Goal: Information Seeking & Learning: Find specific fact

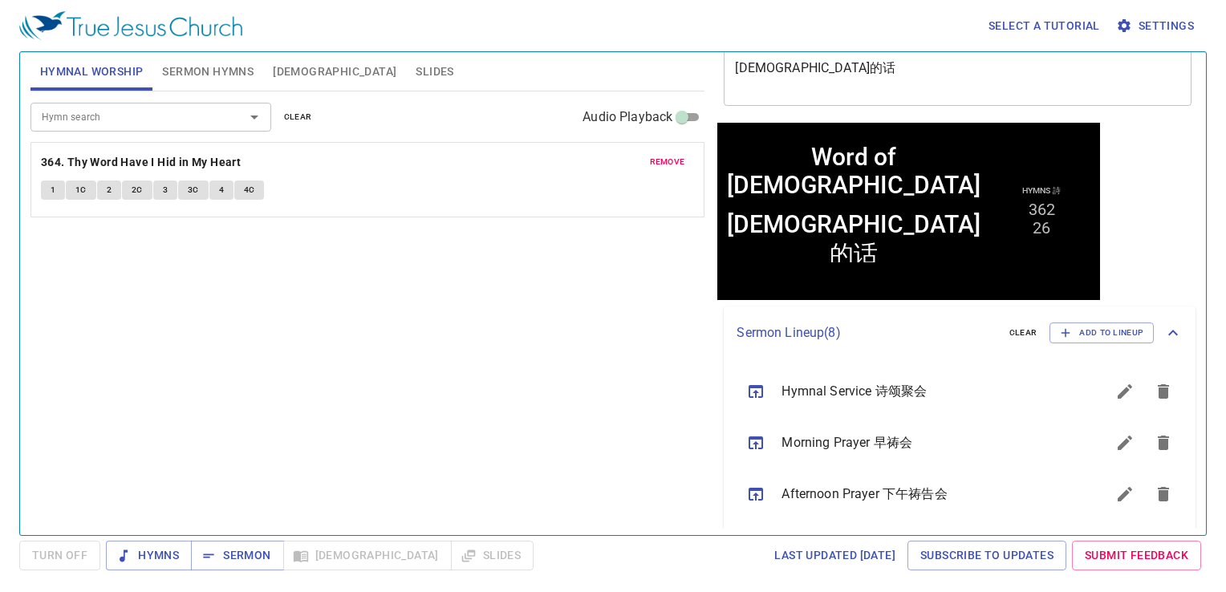
scroll to position [161, 0]
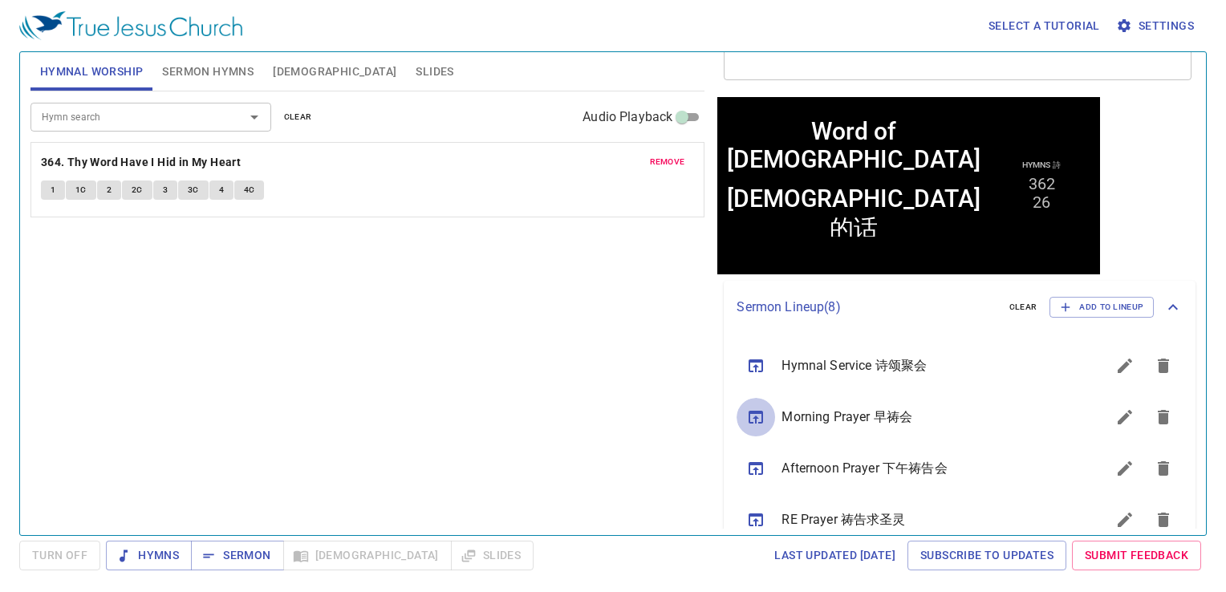
click at [762, 429] on button "sermon lineup list" at bounding box center [756, 417] width 39 height 39
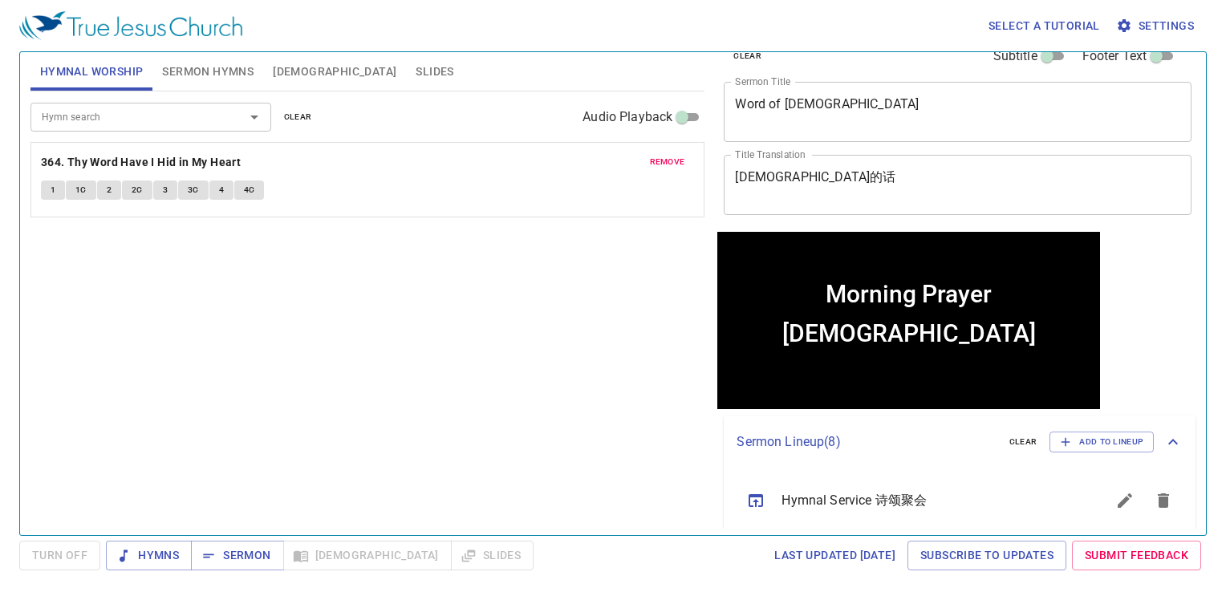
scroll to position [0, 0]
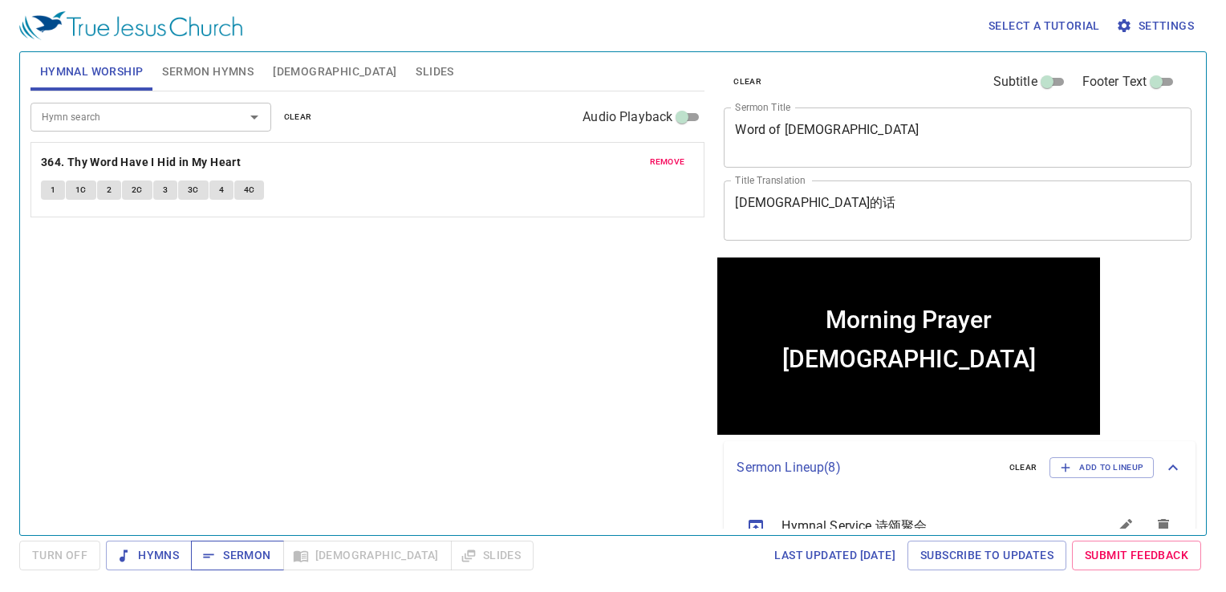
click at [223, 567] on button "Sermon" at bounding box center [237, 556] width 92 height 30
click at [567, 359] on div "Hymn search Hymn search clear Audio Playback remove 364. Thy Word Have I Hid in…" at bounding box center [368, 307] width 675 height 430
click at [311, 117] on button "clear" at bounding box center [298, 117] width 47 height 19
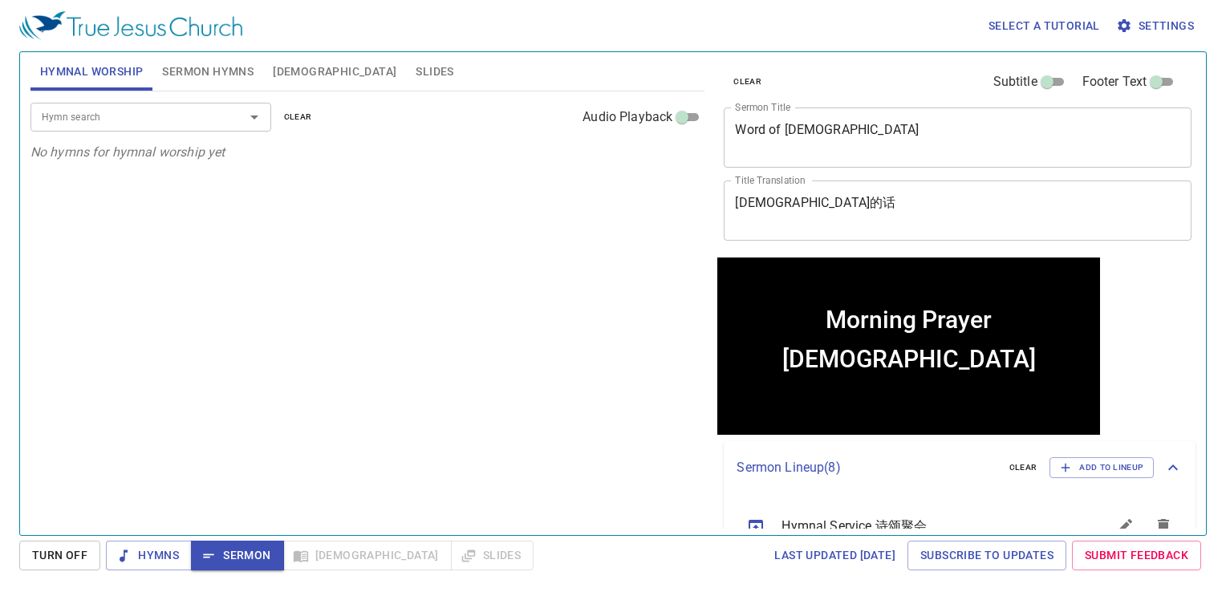
click at [248, 88] on button "Sermon Hymns" at bounding box center [208, 71] width 111 height 39
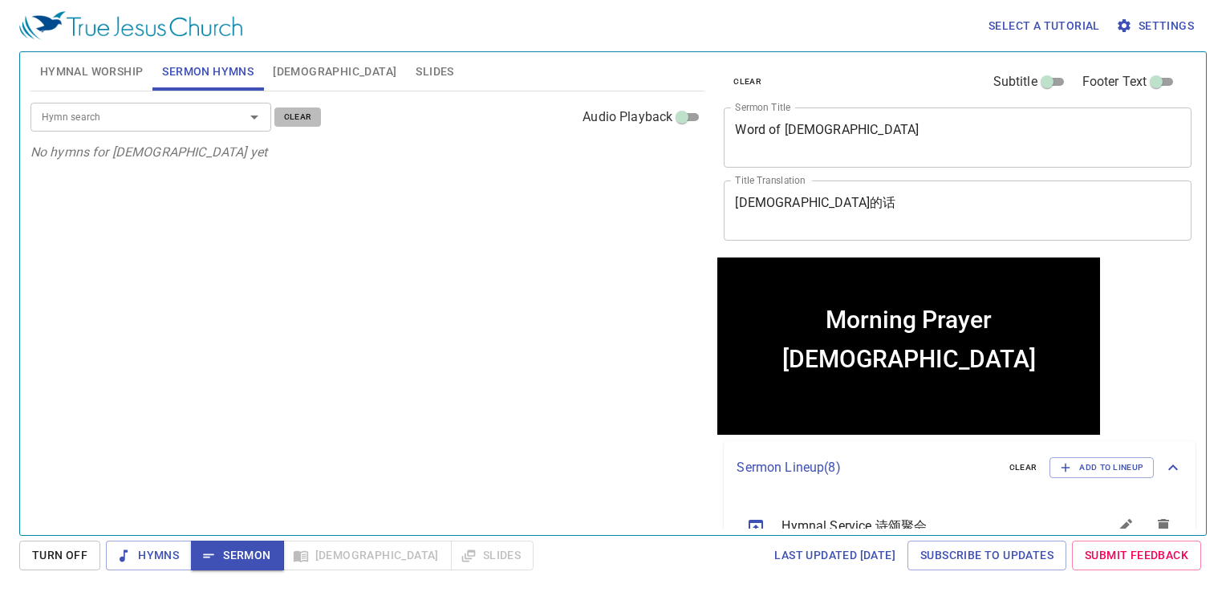
drag, startPoint x: 293, startPoint y: 123, endPoint x: 258, endPoint y: 71, distance: 61.9
click at [293, 121] on span "clear" at bounding box center [298, 117] width 28 height 14
click at [124, 66] on span "Hymnal Worship" at bounding box center [92, 72] width 104 height 20
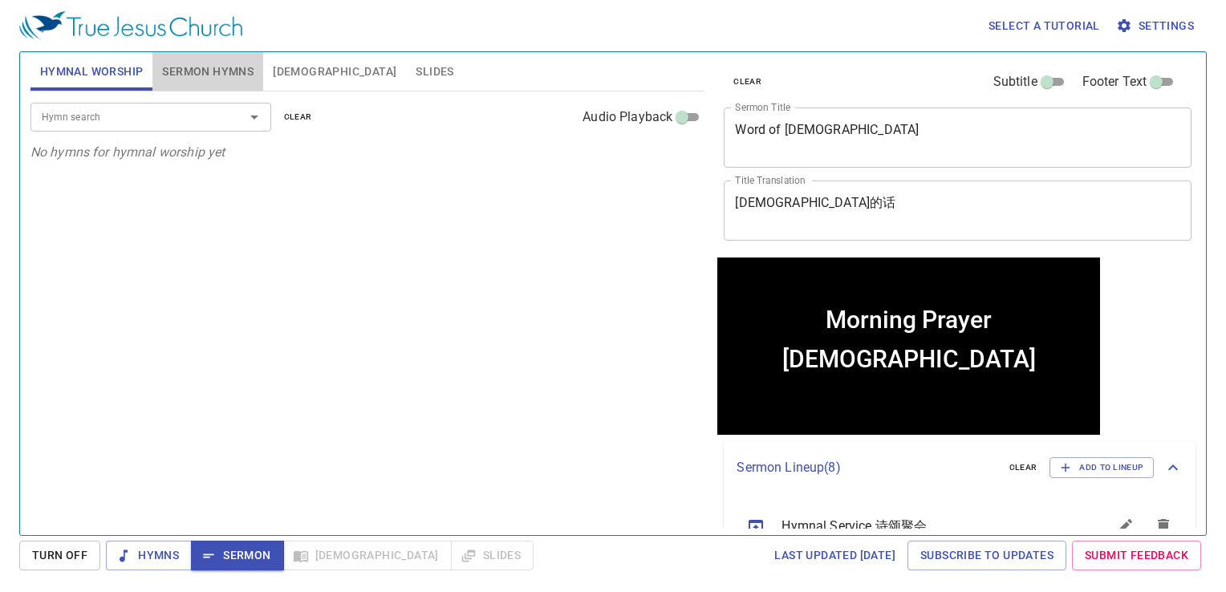
click at [207, 70] on span "Sermon Hymns" at bounding box center [208, 72] width 92 height 20
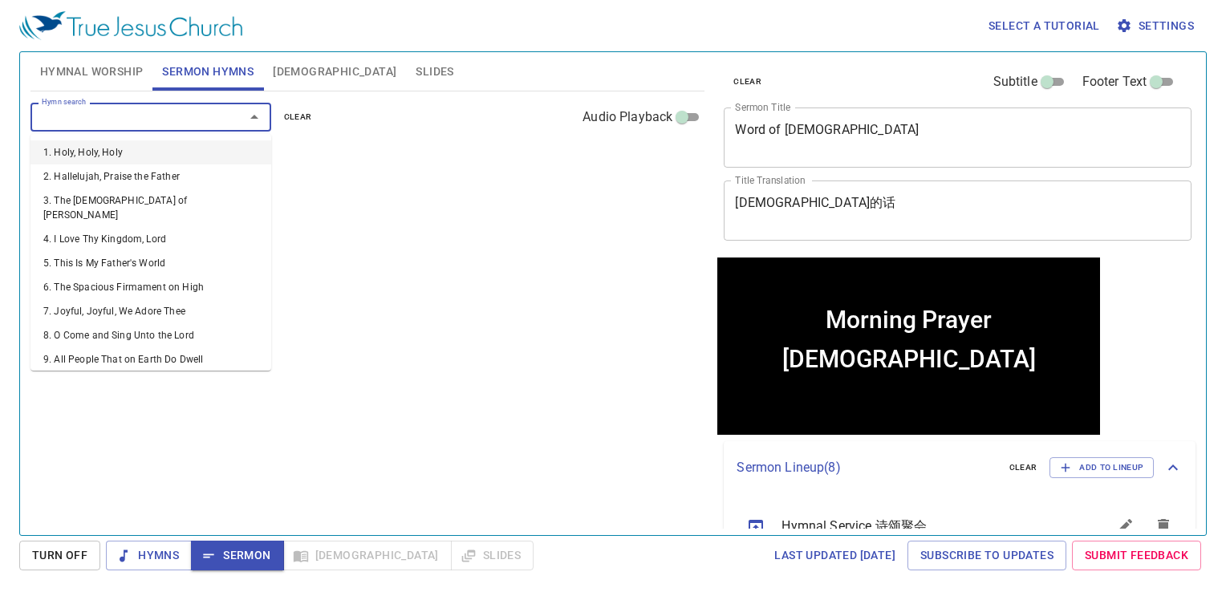
click at [141, 122] on input "Hymn search" at bounding box center [127, 117] width 184 height 18
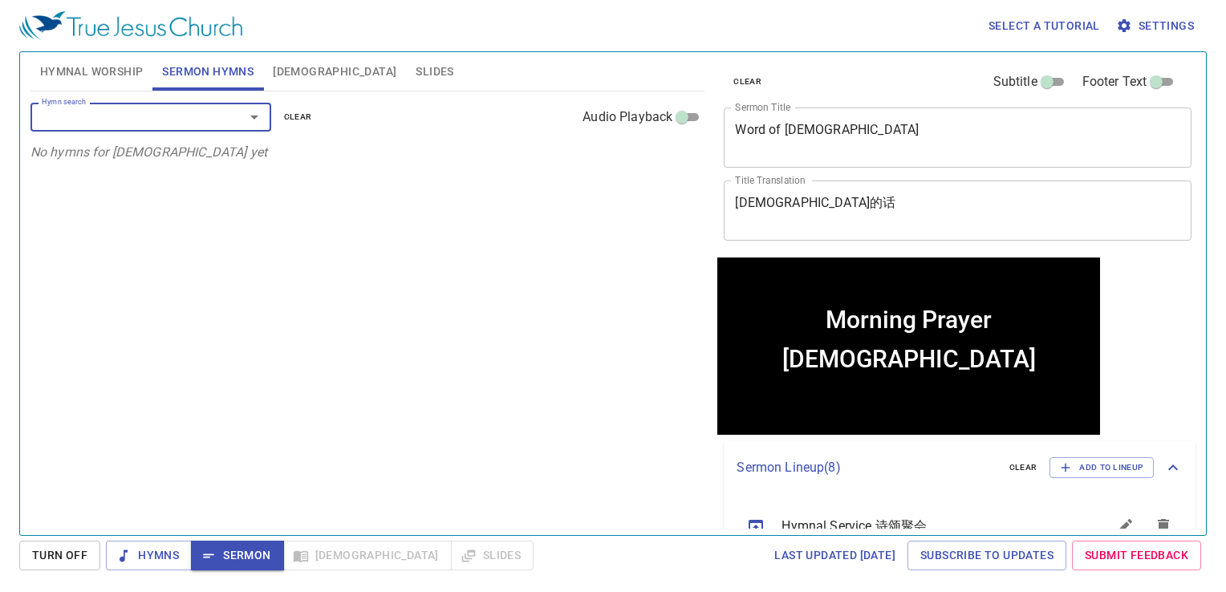
click at [183, 125] on input "Hymn search" at bounding box center [127, 117] width 184 height 18
click at [185, 124] on input "Hymn search" at bounding box center [127, 117] width 184 height 18
click at [203, 104] on div "Hymn search" at bounding box center [151, 117] width 241 height 28
click at [198, 120] on input "Hymn search" at bounding box center [127, 117] width 184 height 18
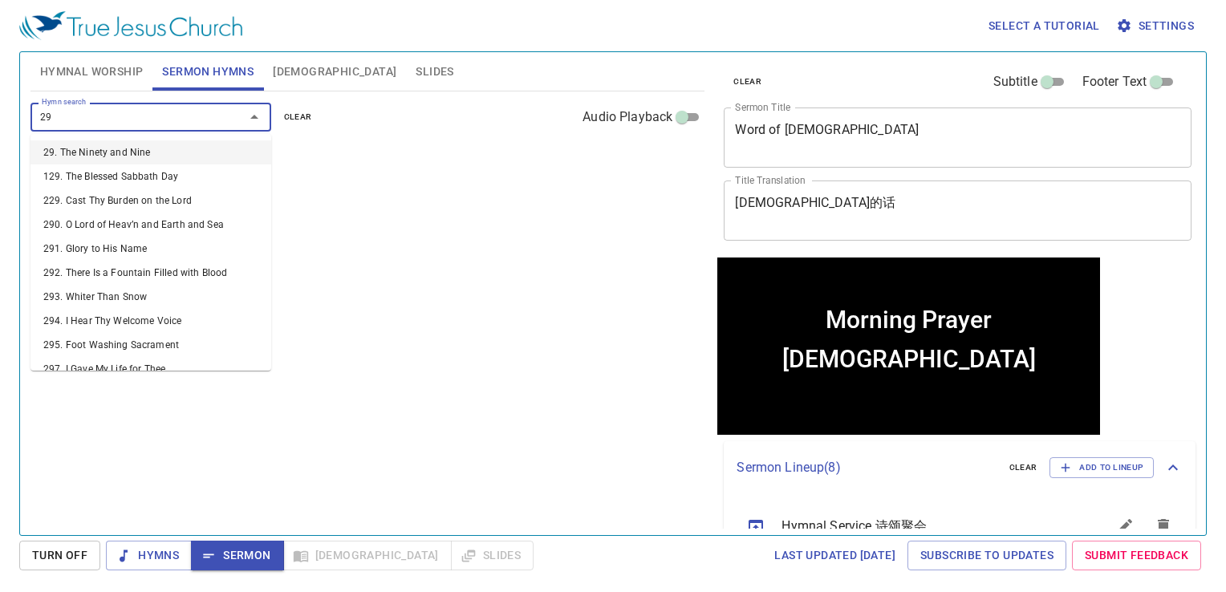
type input "298"
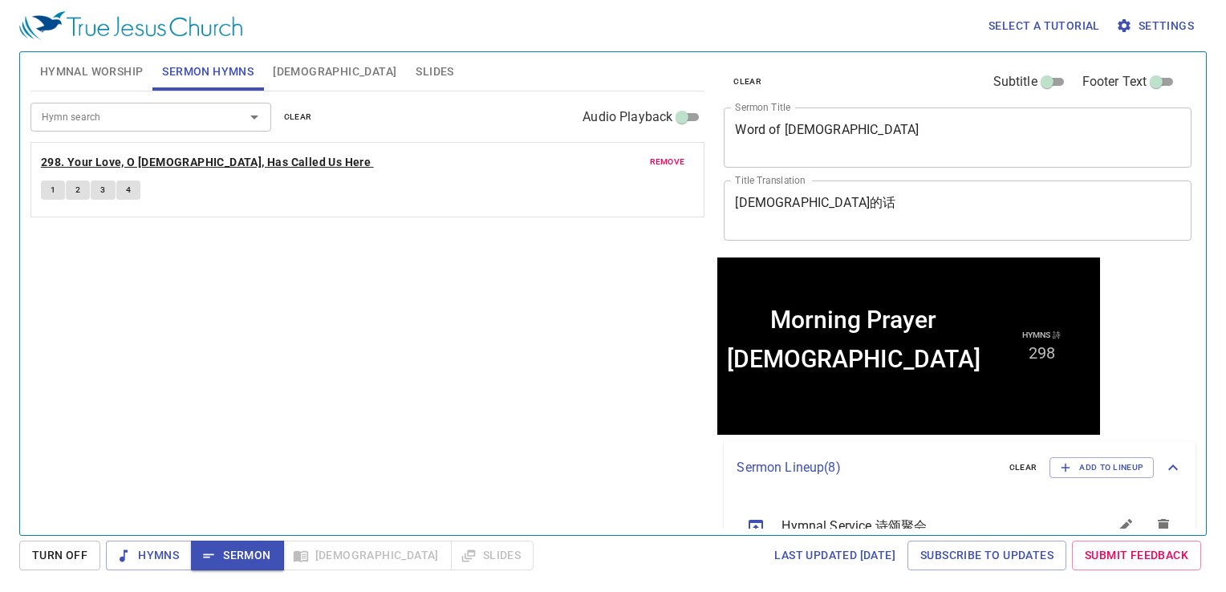
click at [149, 161] on b "298. Your Love, O God, Has Called Us Here" at bounding box center [206, 163] width 330 height 20
drag, startPoint x: 46, startPoint y: 188, endPoint x: 55, endPoint y: 181, distance: 11.6
click at [45, 188] on button "1" at bounding box center [53, 190] width 24 height 19
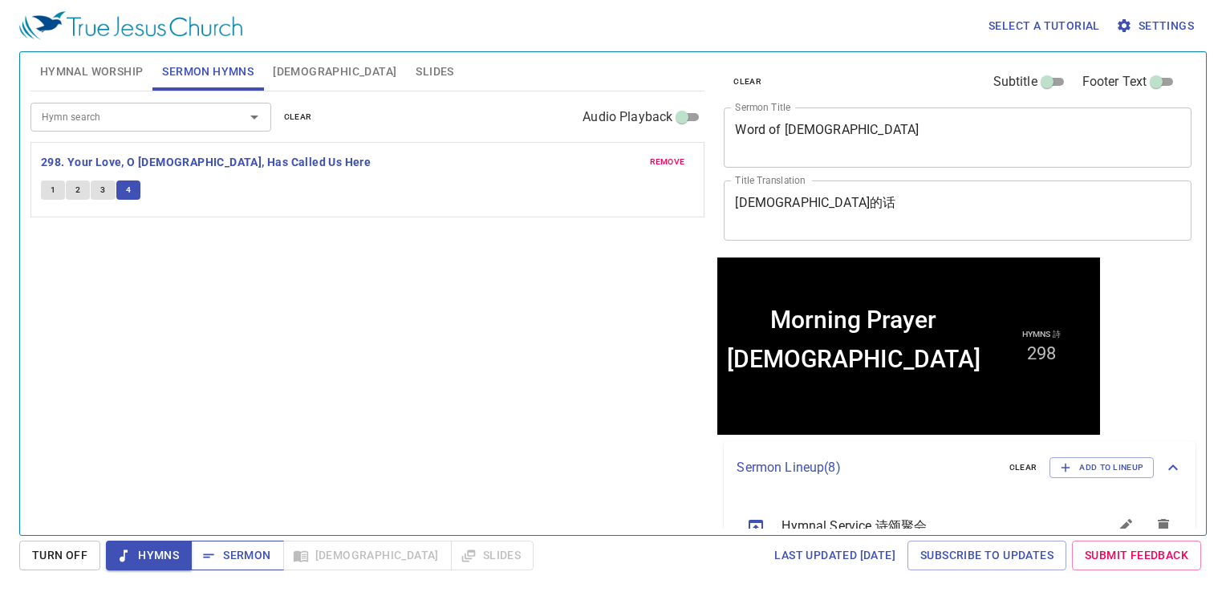
click at [265, 558] on span "Sermon" at bounding box center [237, 556] width 67 height 20
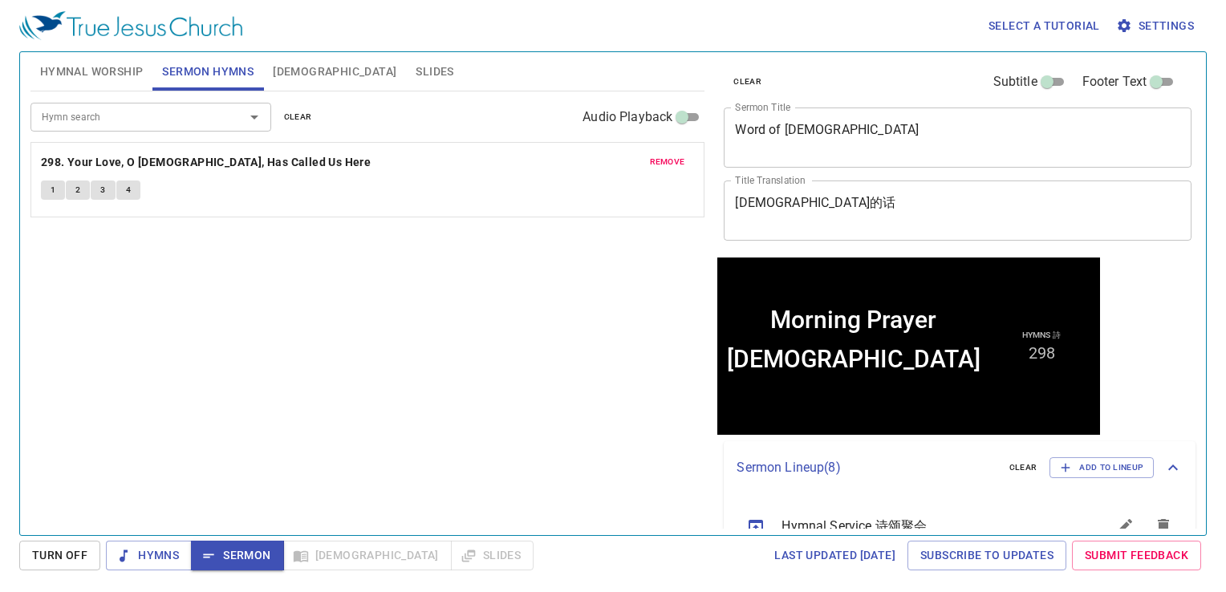
click at [292, 65] on span "[DEMOGRAPHIC_DATA]" at bounding box center [335, 72] width 124 height 20
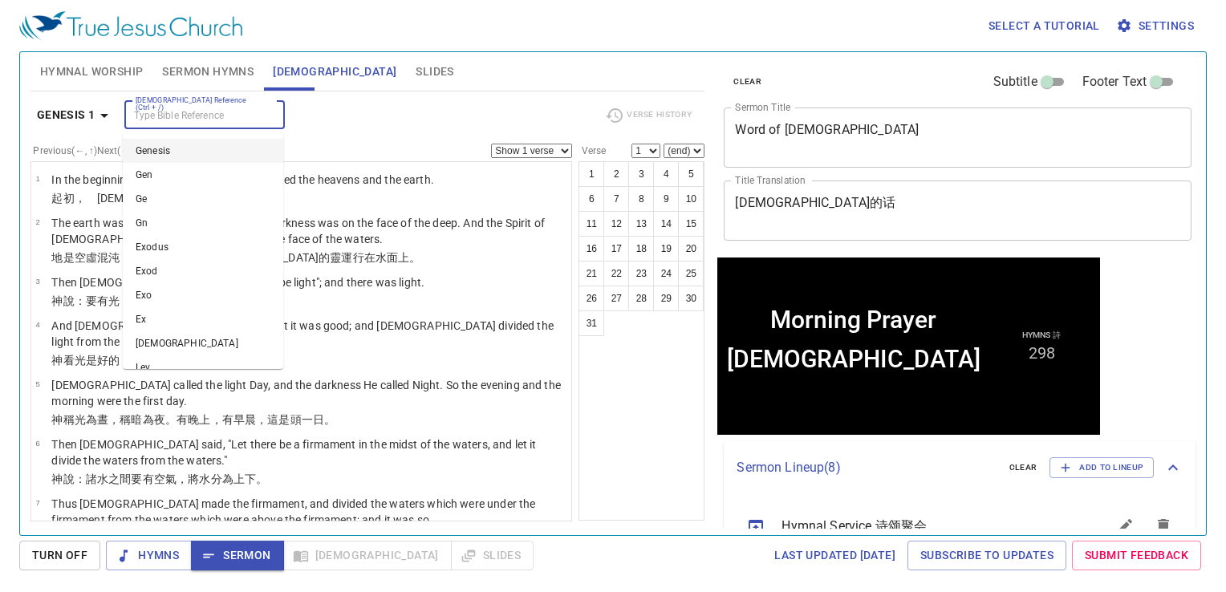
click at [225, 119] on input "[DEMOGRAPHIC_DATA] Reference (Ctrl + /)" at bounding box center [191, 115] width 124 height 18
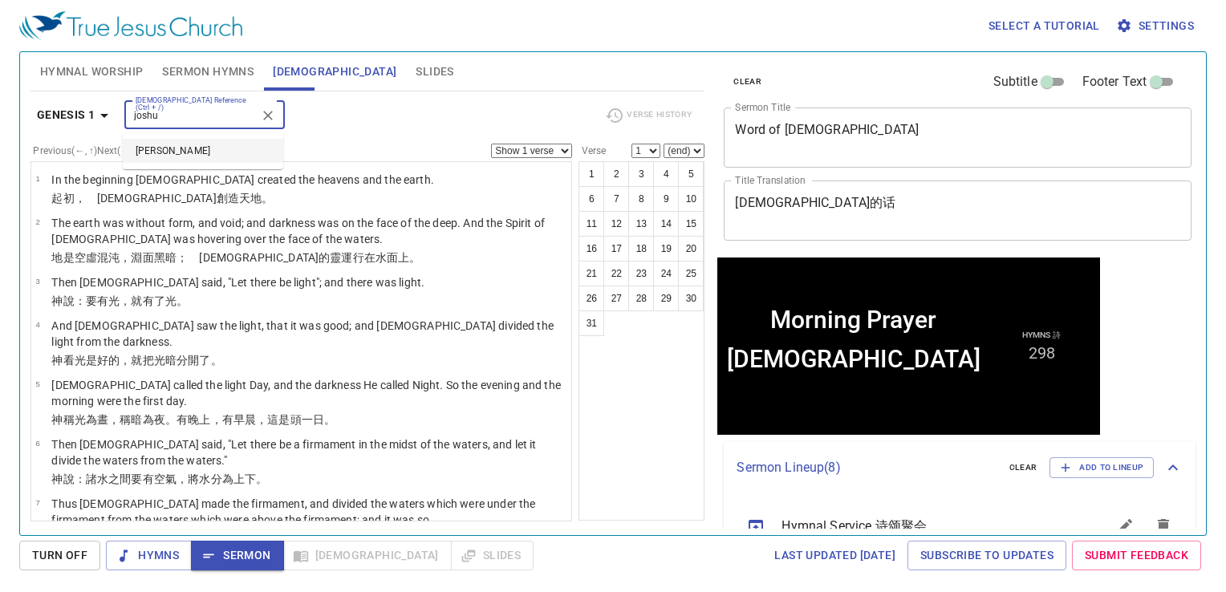
click at [201, 149] on li "Joshua" at bounding box center [203, 151] width 161 height 24
type input "joshu"
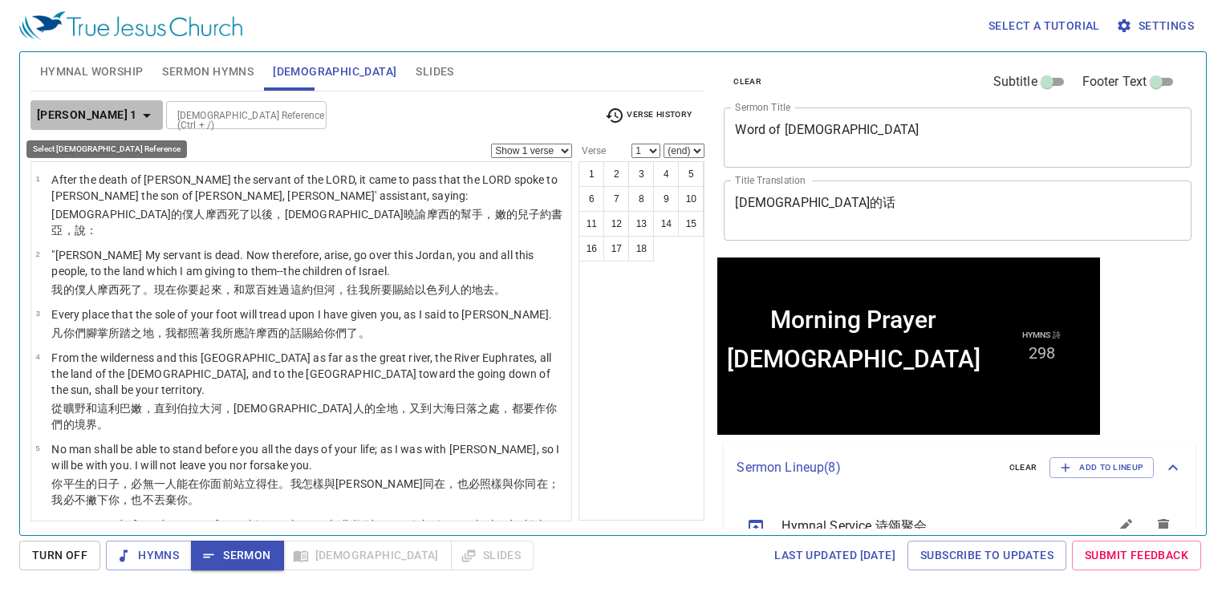
click at [137, 112] on icon "button" at bounding box center [146, 115] width 19 height 19
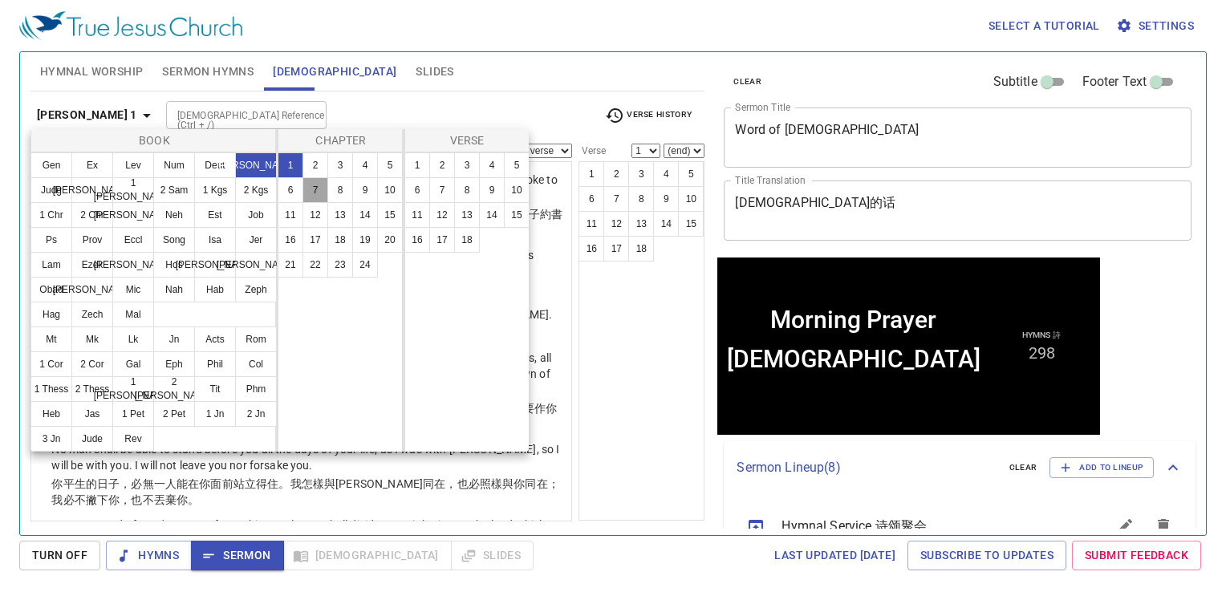
click at [317, 191] on button "7" at bounding box center [316, 190] width 26 height 26
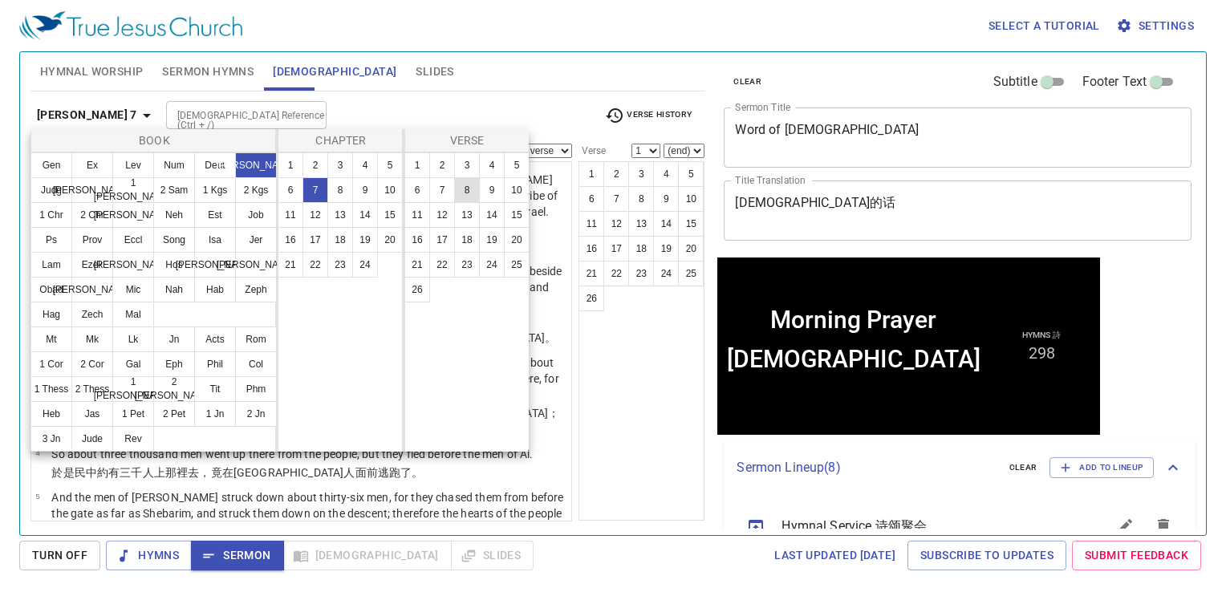
click at [471, 184] on button "8" at bounding box center [467, 190] width 26 height 26
select select "8"
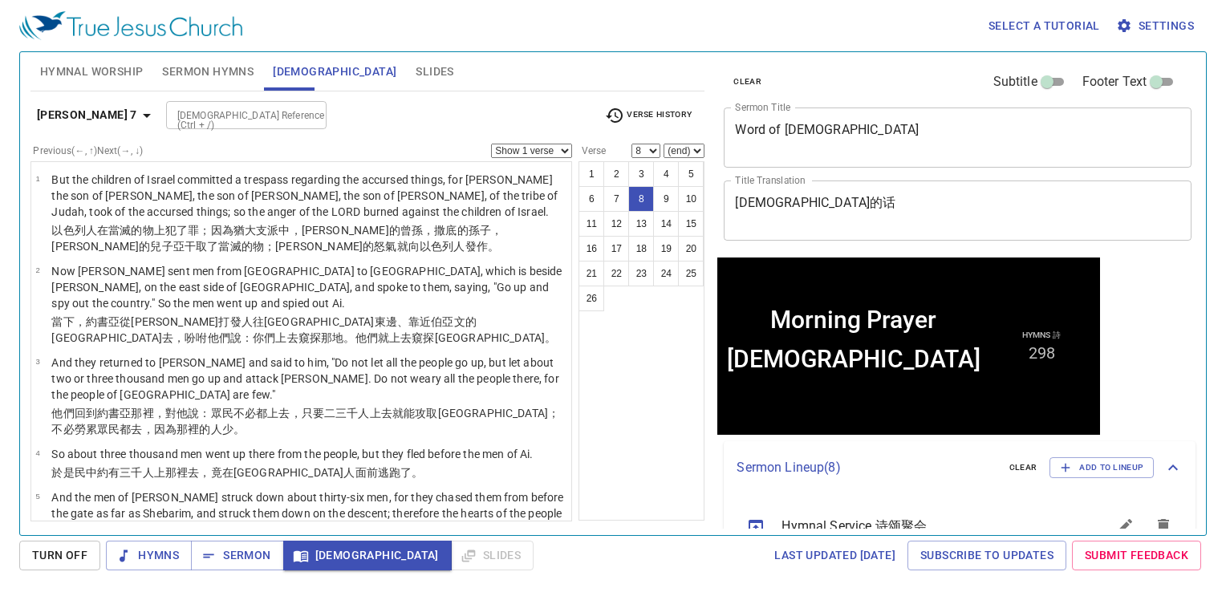
scroll to position [393, 0]
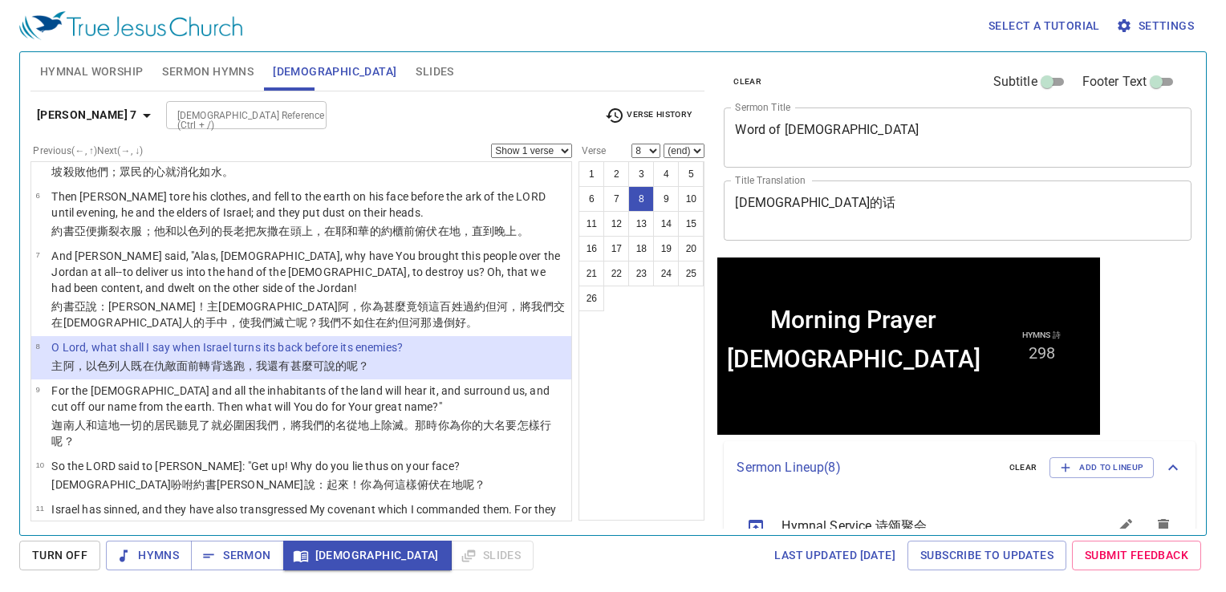
click at [299, 110] on div at bounding box center [309, 115] width 21 height 22
type input "2 kings 5"
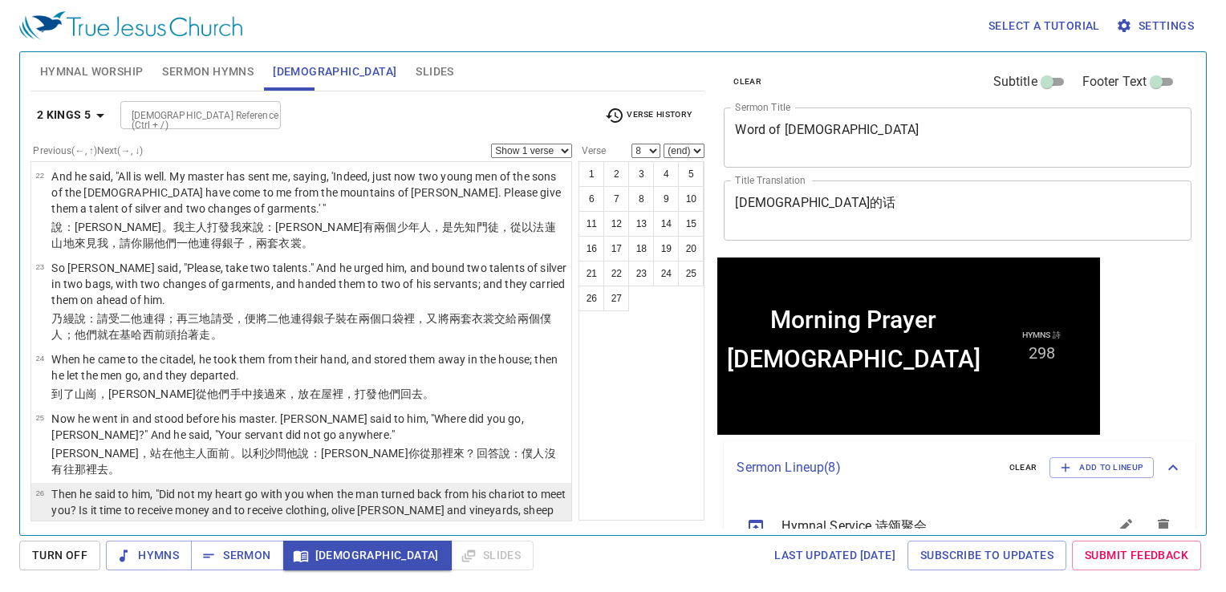
scroll to position [1659, 0]
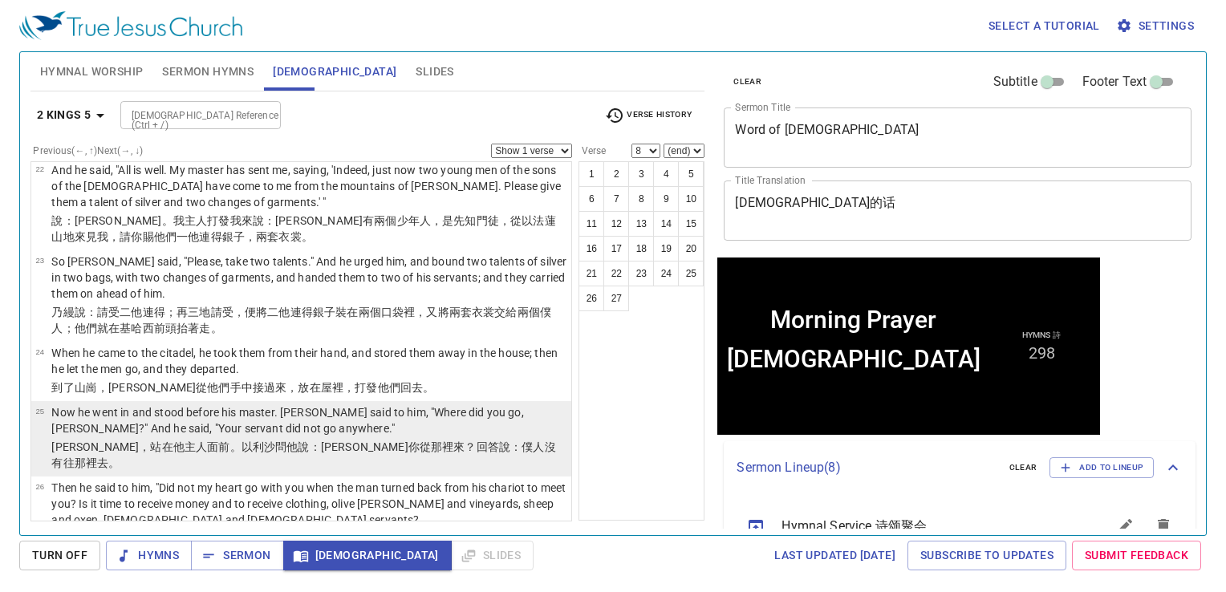
click at [472, 441] on wh5650 "沒有往那裡 去 。" at bounding box center [303, 455] width 504 height 29
select select "25"
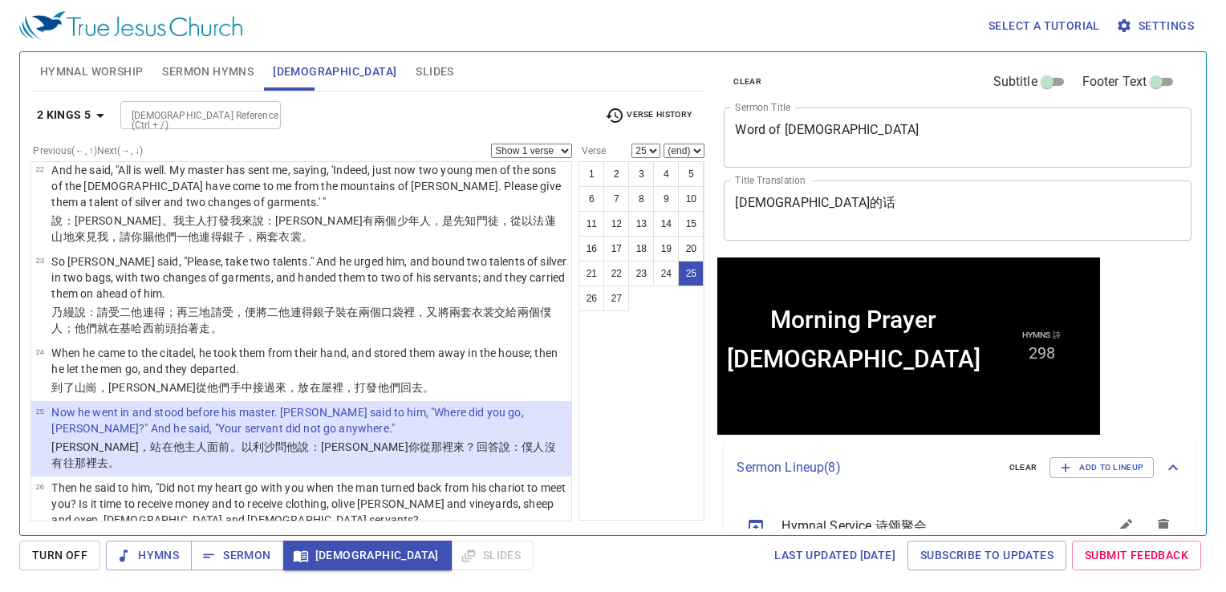
click at [208, 109] on input "[DEMOGRAPHIC_DATA] Reference (Ctrl + /)" at bounding box center [187, 115] width 124 height 18
type input "acts 5"
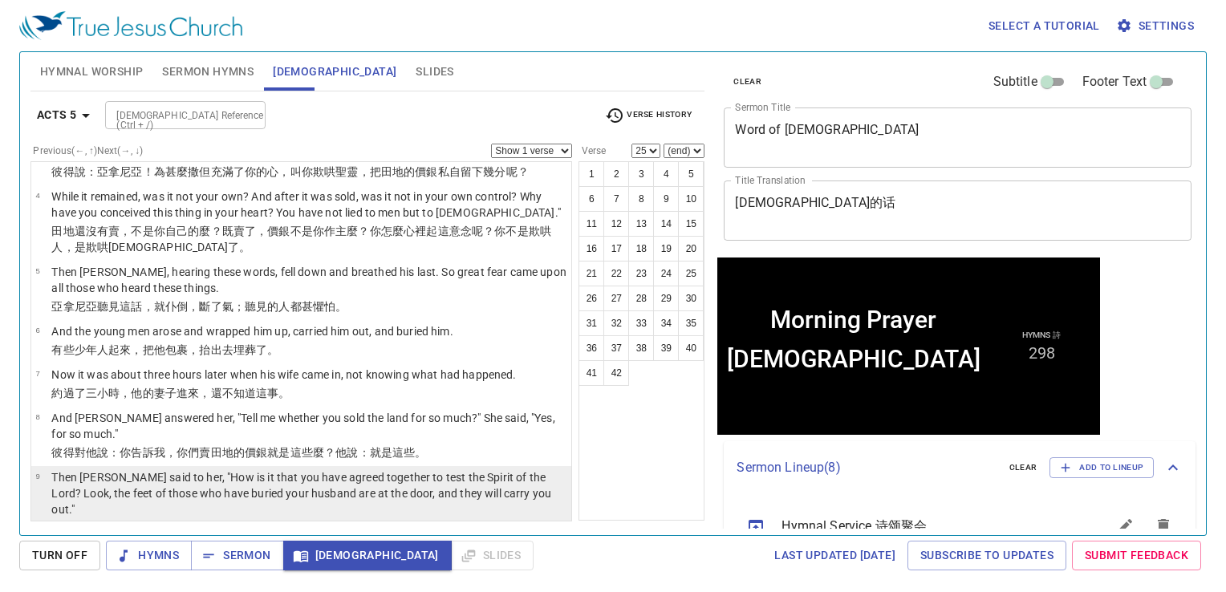
scroll to position [96, 0]
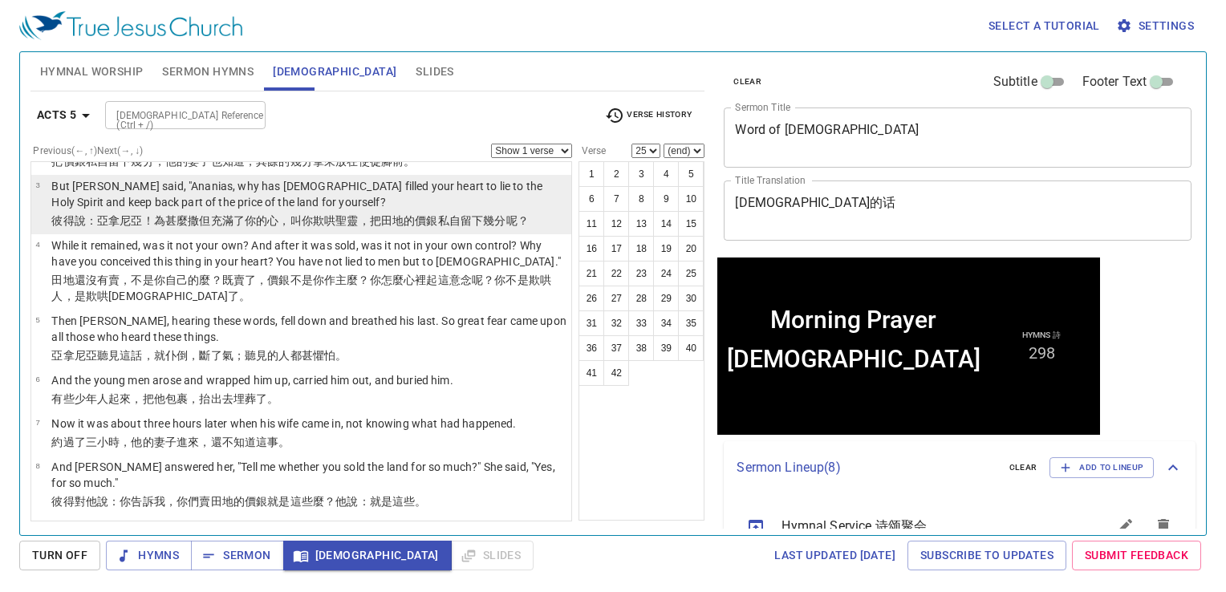
click at [431, 209] on p "But Peter said, "Ananias, why has Satan filled your heart to lie to the Holy Sp…" at bounding box center [308, 194] width 515 height 32
select select "3"
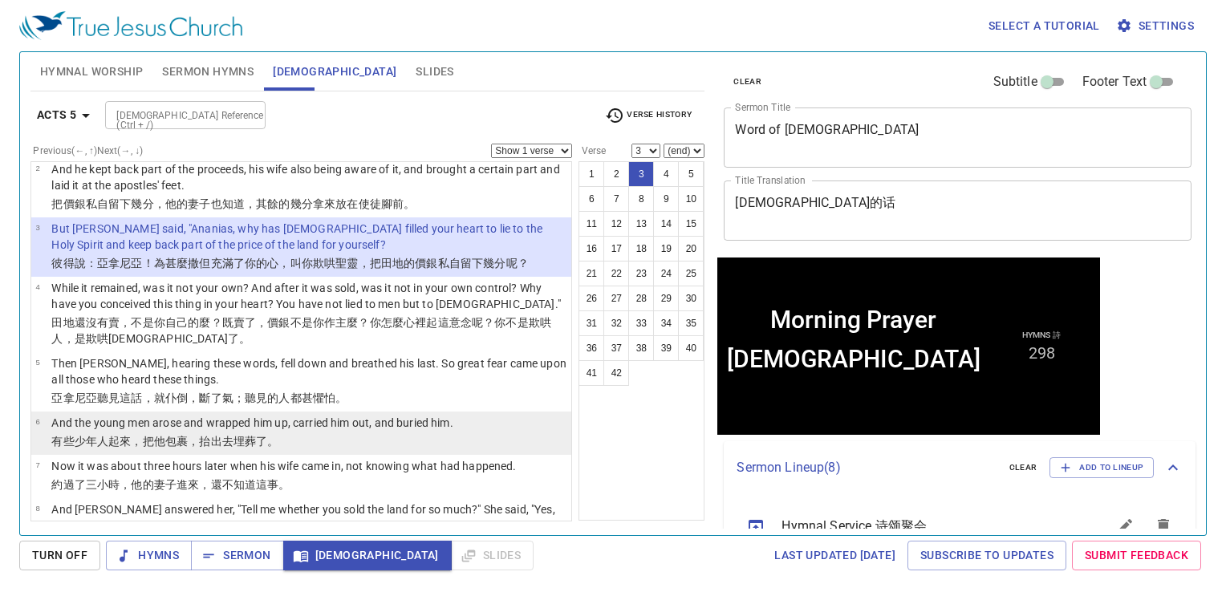
scroll to position [0, 0]
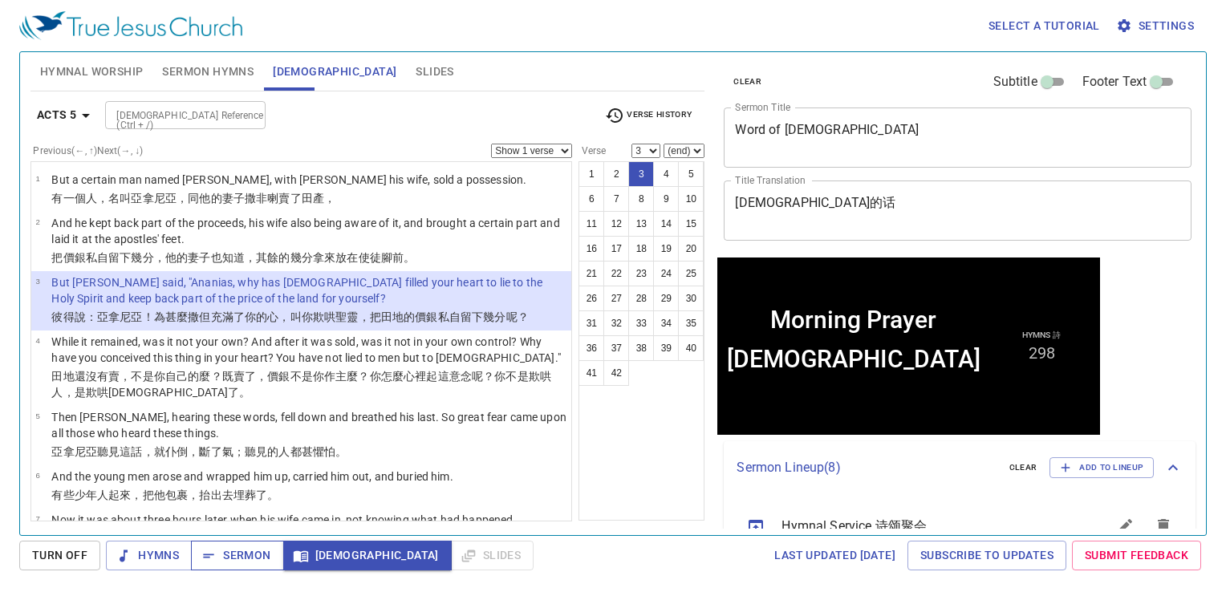
click at [241, 562] on span "Sermon" at bounding box center [237, 556] width 67 height 20
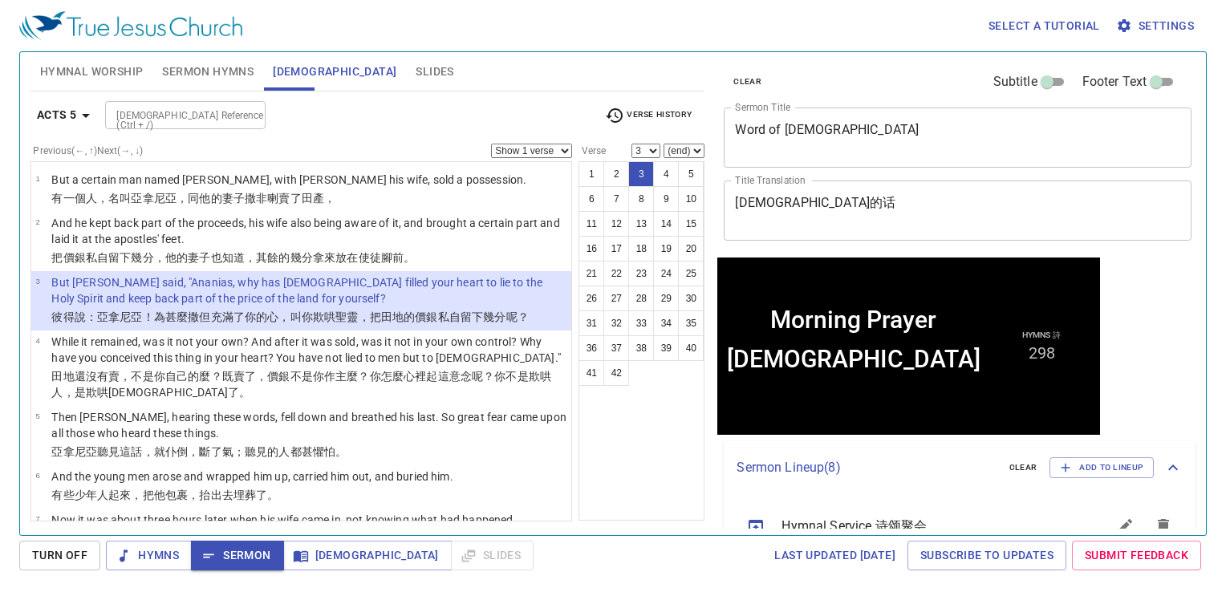
click at [62, 75] on span "Hymnal Worship" at bounding box center [92, 72] width 104 height 20
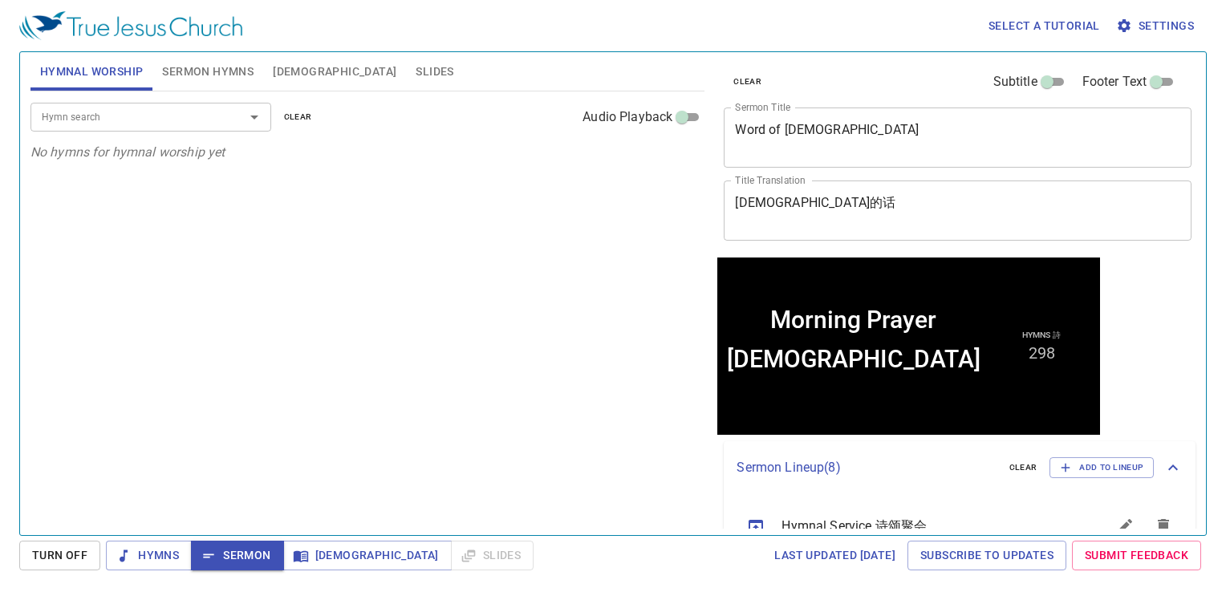
click at [199, 66] on span "Sermon Hymns" at bounding box center [208, 72] width 92 height 20
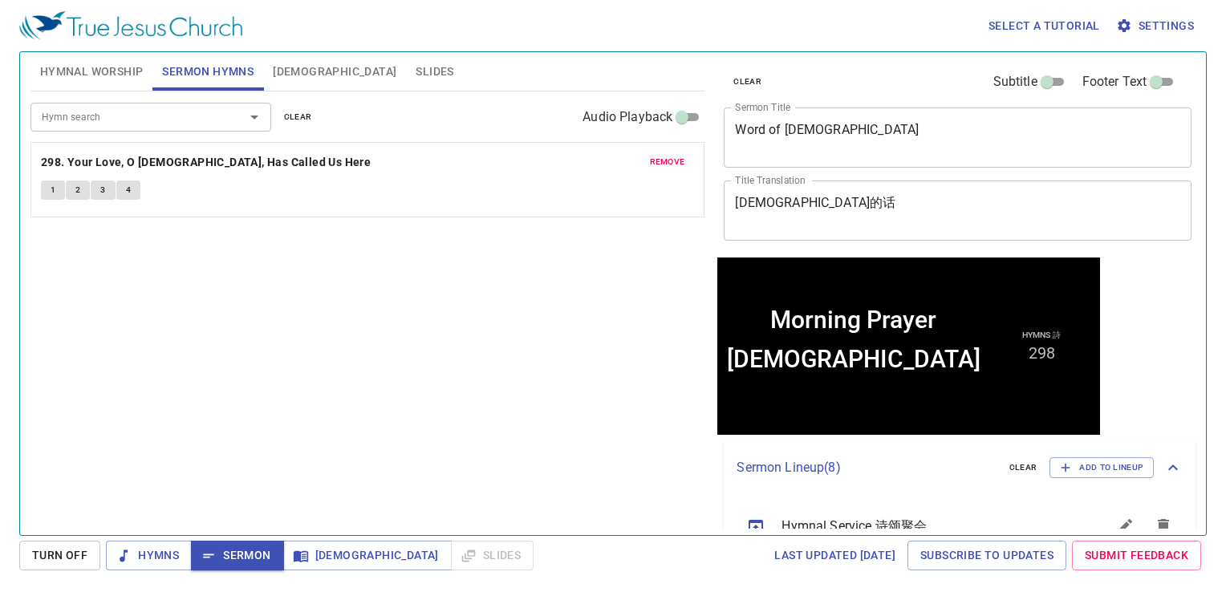
drag, startPoint x: 118, startPoint y: 82, endPoint x: 153, endPoint y: 87, distance: 35.8
click at [119, 83] on button "Hymnal Worship" at bounding box center [92, 71] width 123 height 39
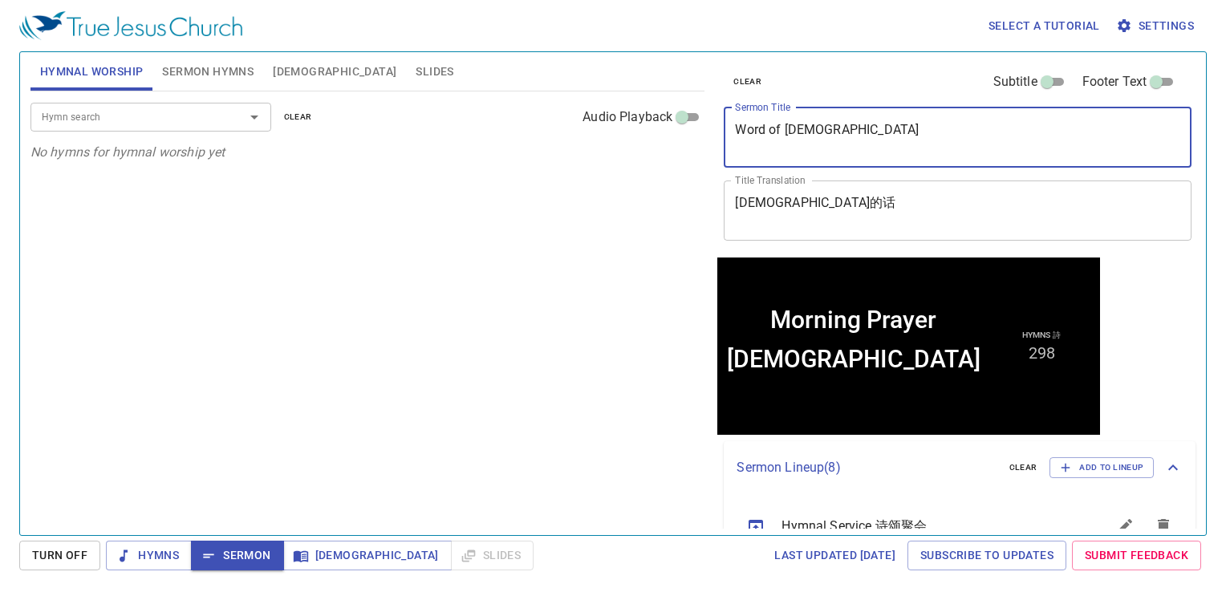
drag, startPoint x: 858, startPoint y: 136, endPoint x: 684, endPoint y: 124, distance: 174.6
click at [684, 124] on div "Hymnal Worship Sermon Hymns Bible Slides Hymn search Hymn search clear Audio Pl…" at bounding box center [613, 287] width 1178 height 483
type textarea "With Whsyt"
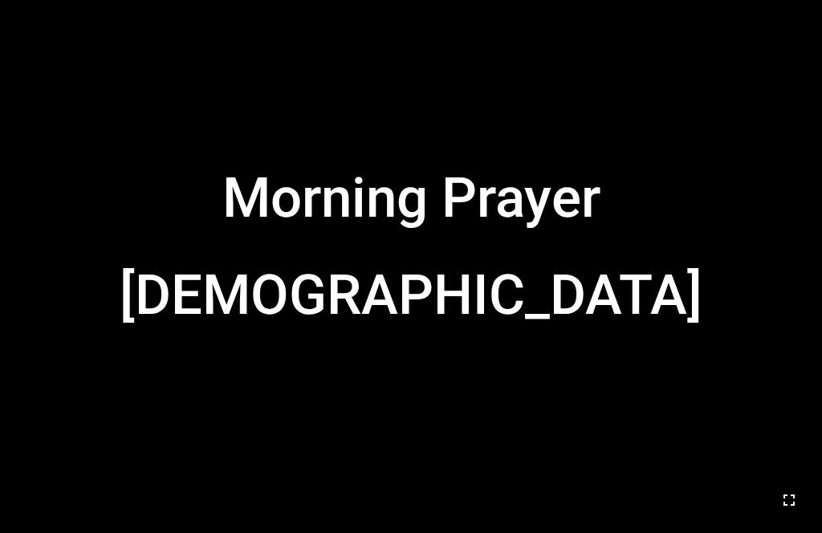
click at [641, 494] on icon "button" at bounding box center [788, 499] width 19 height 19
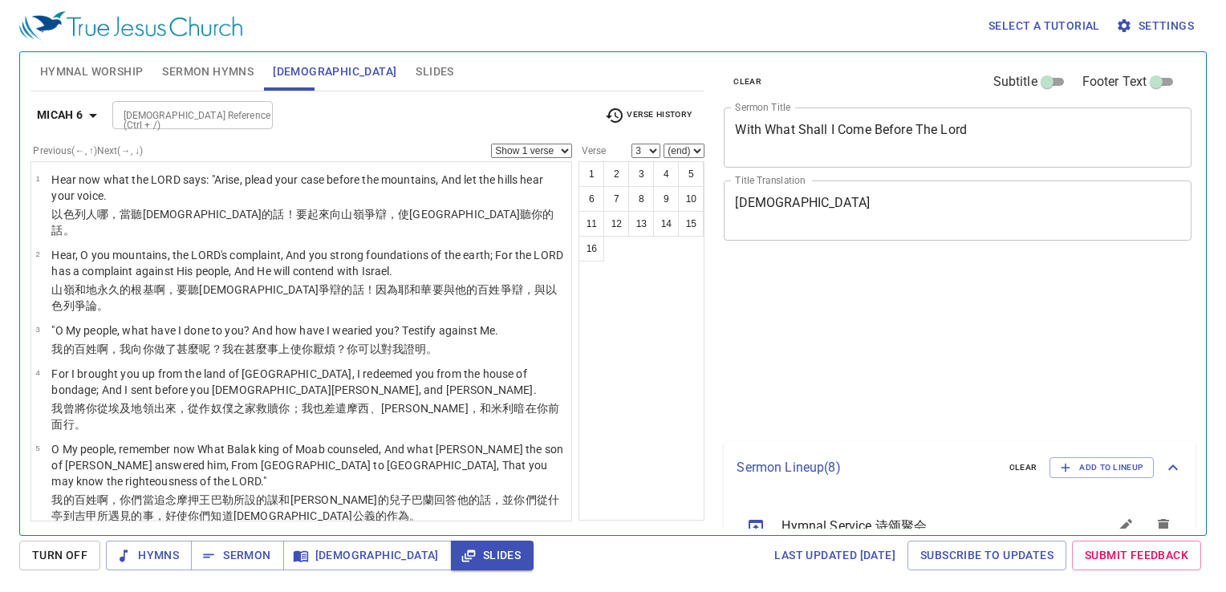
select select "3"
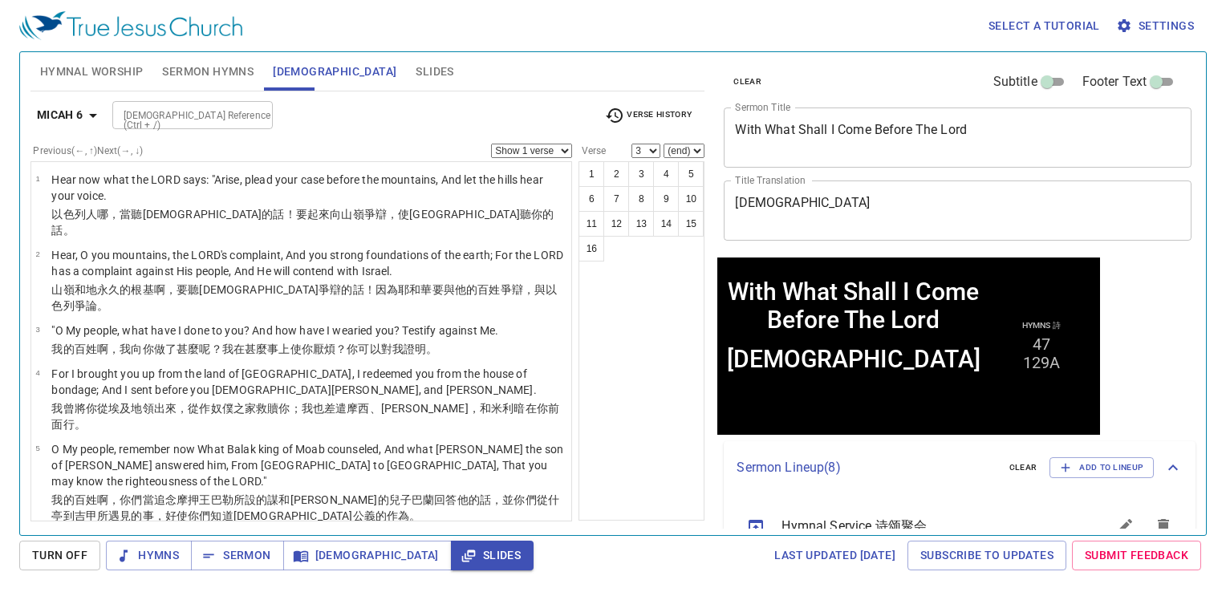
scroll to position [241, 0]
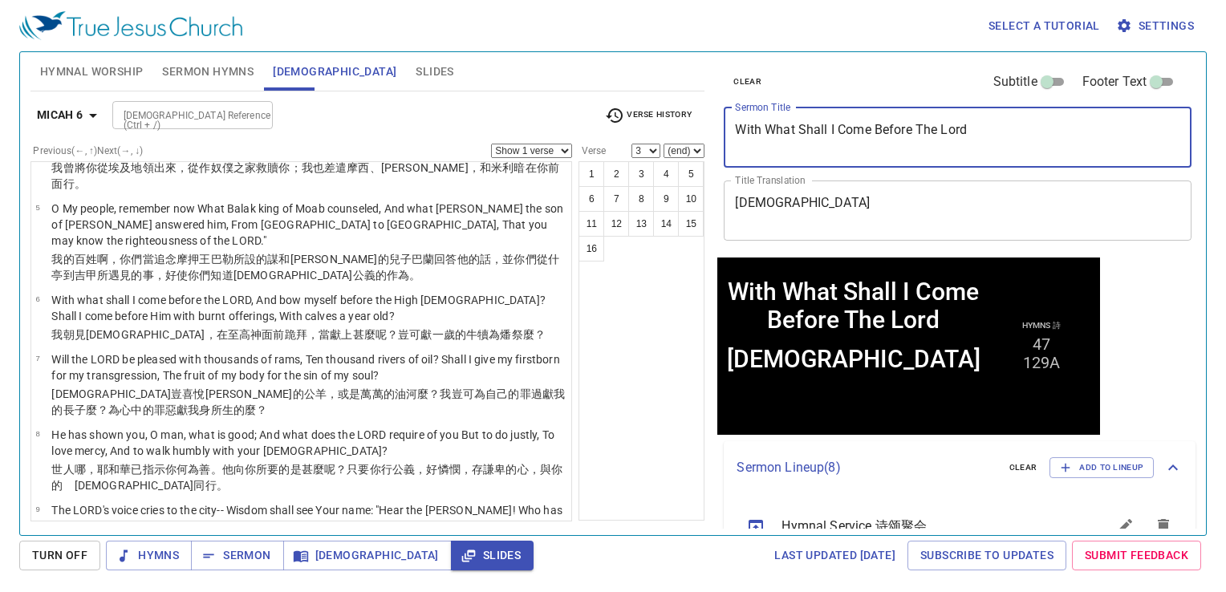
drag, startPoint x: 980, startPoint y: 134, endPoint x: 696, endPoint y: 120, distance: 284.5
click at [696, 120] on div "Hymnal Worship Sermon Hymns Bible Slides Hymn search Hymn search clear Audio Pl…" at bounding box center [613, 287] width 1178 height 483
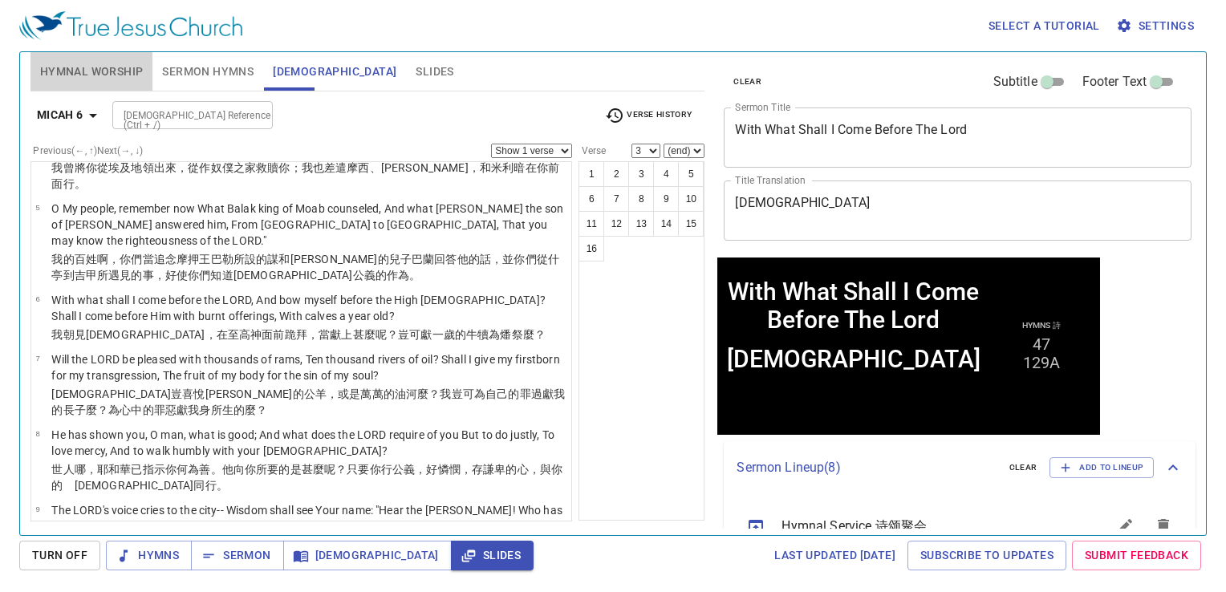
click at [106, 71] on span "Hymnal Worship" at bounding box center [92, 72] width 104 height 20
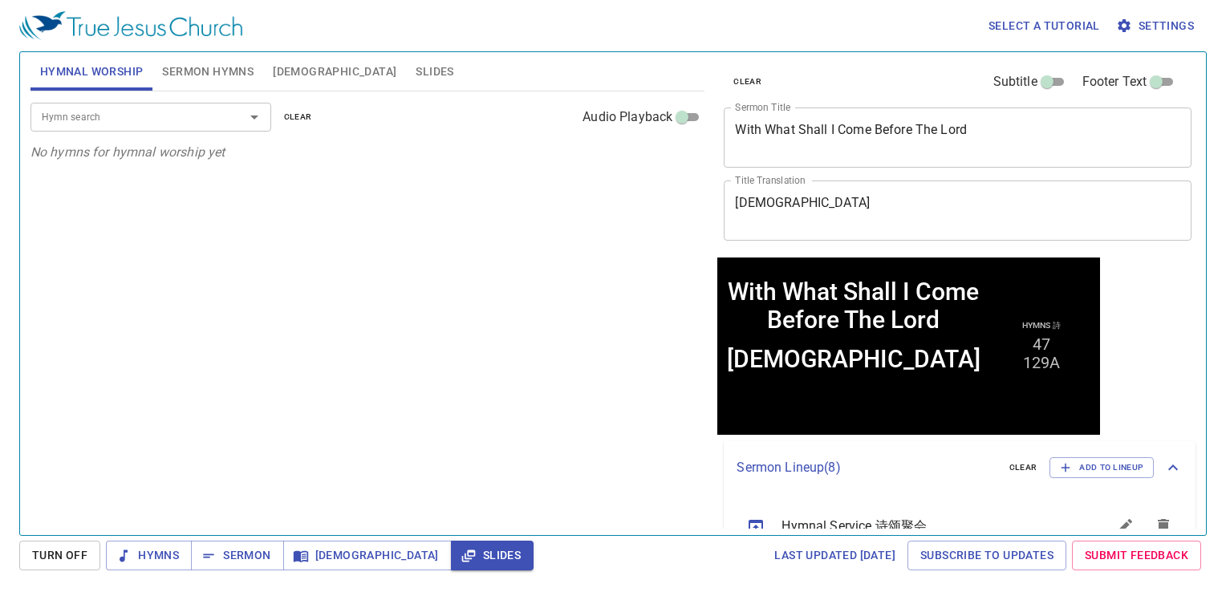
click at [153, 131] on div "Hymn search Hymn search clear Audio Playback" at bounding box center [368, 117] width 675 height 51
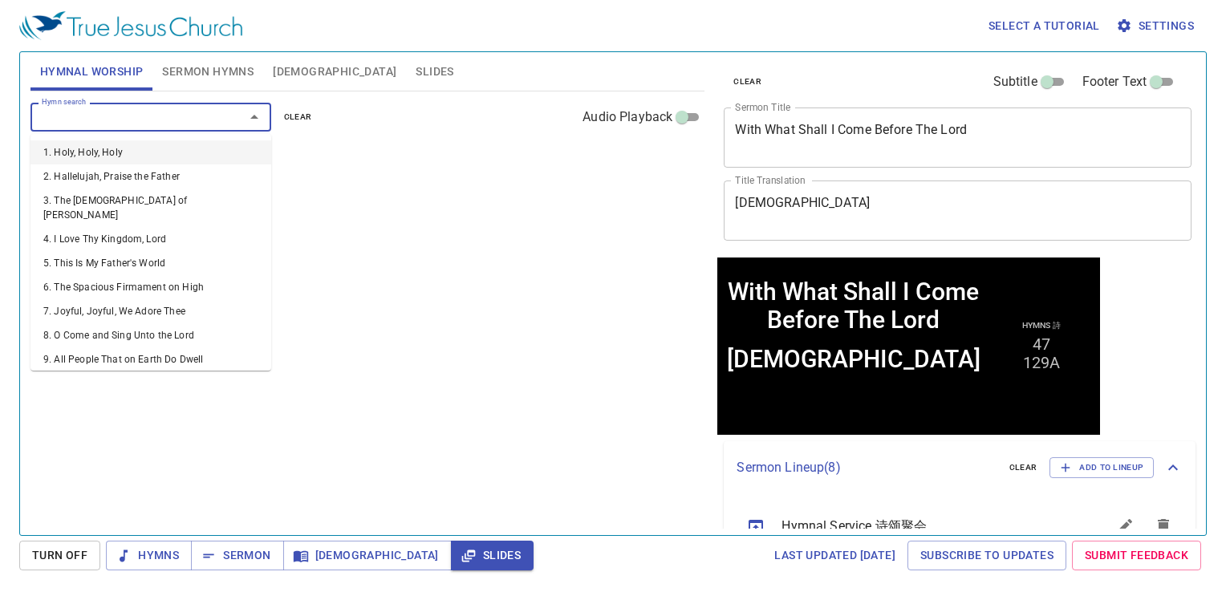
click at [161, 117] on input "Hymn search" at bounding box center [127, 117] width 184 height 18
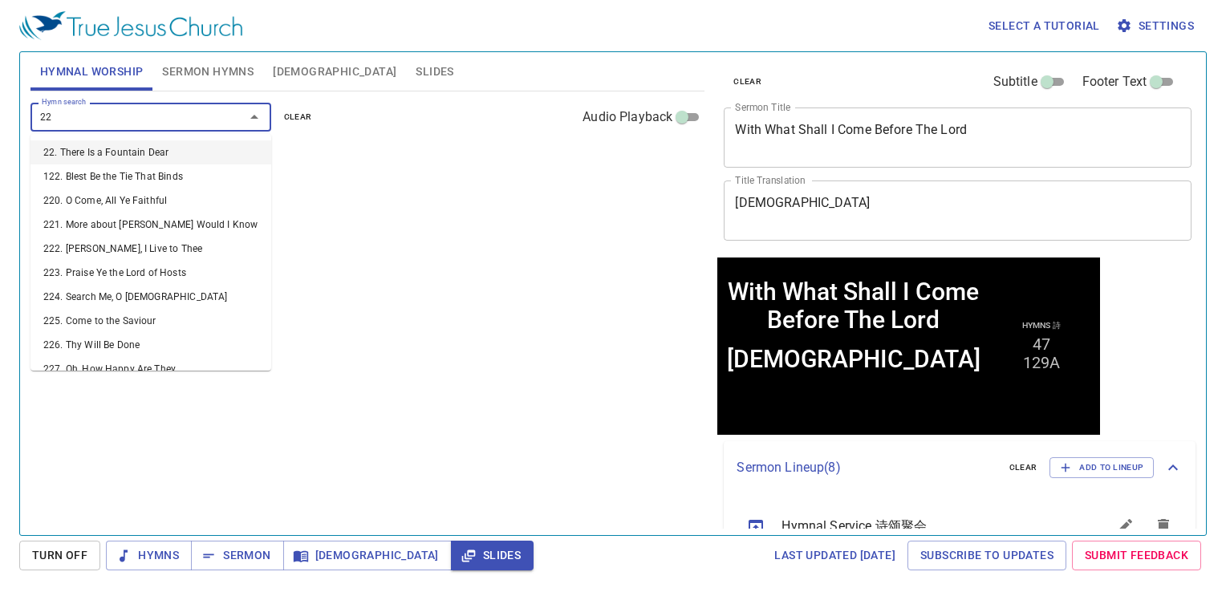
type input "228"
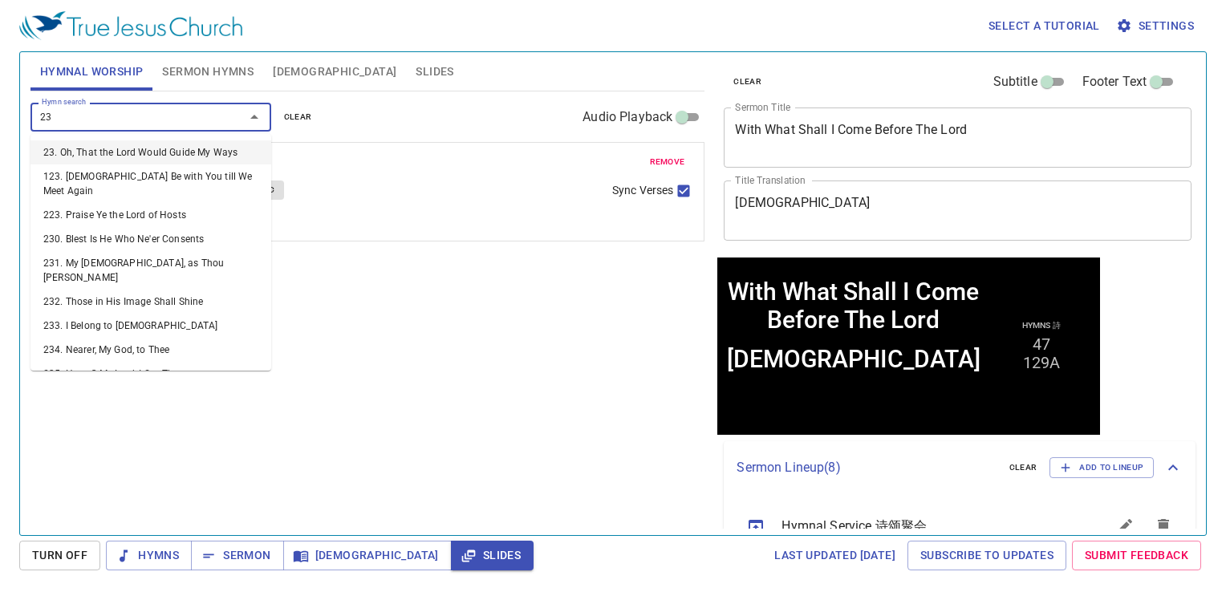
type input "237"
type input "238"
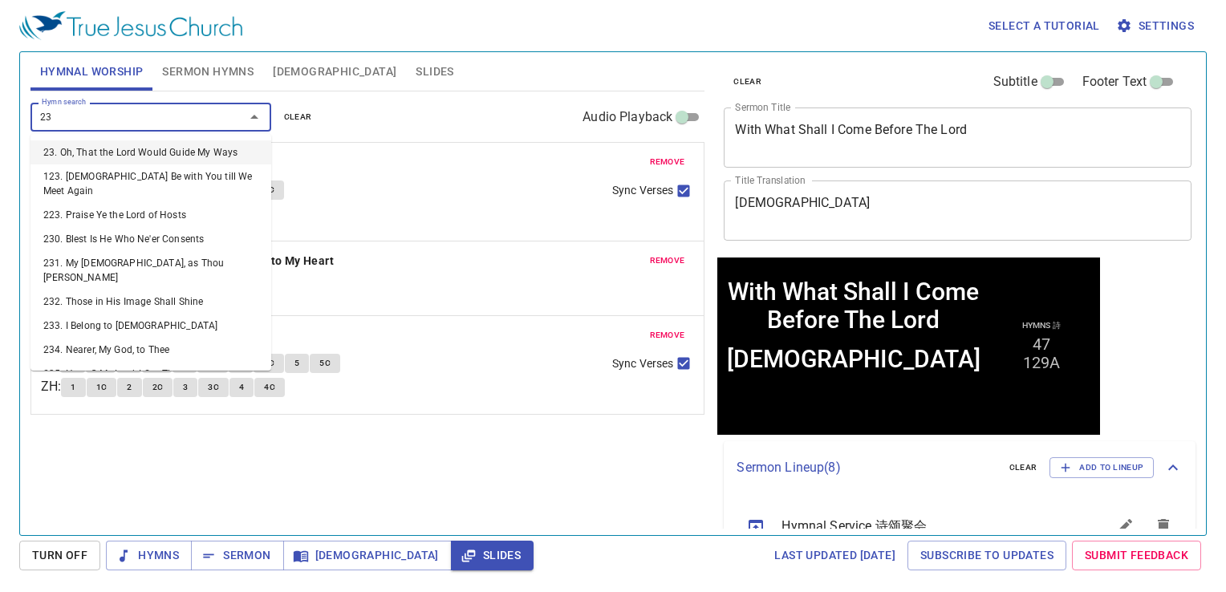
type input "239"
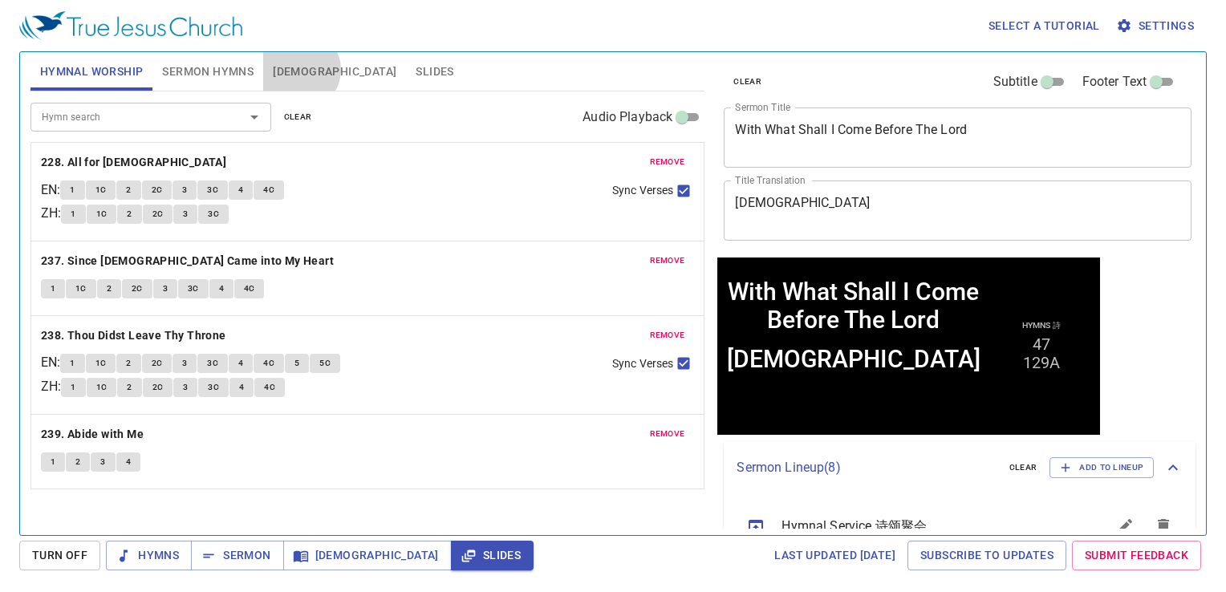
click at [299, 69] on span "[DEMOGRAPHIC_DATA]" at bounding box center [335, 72] width 124 height 20
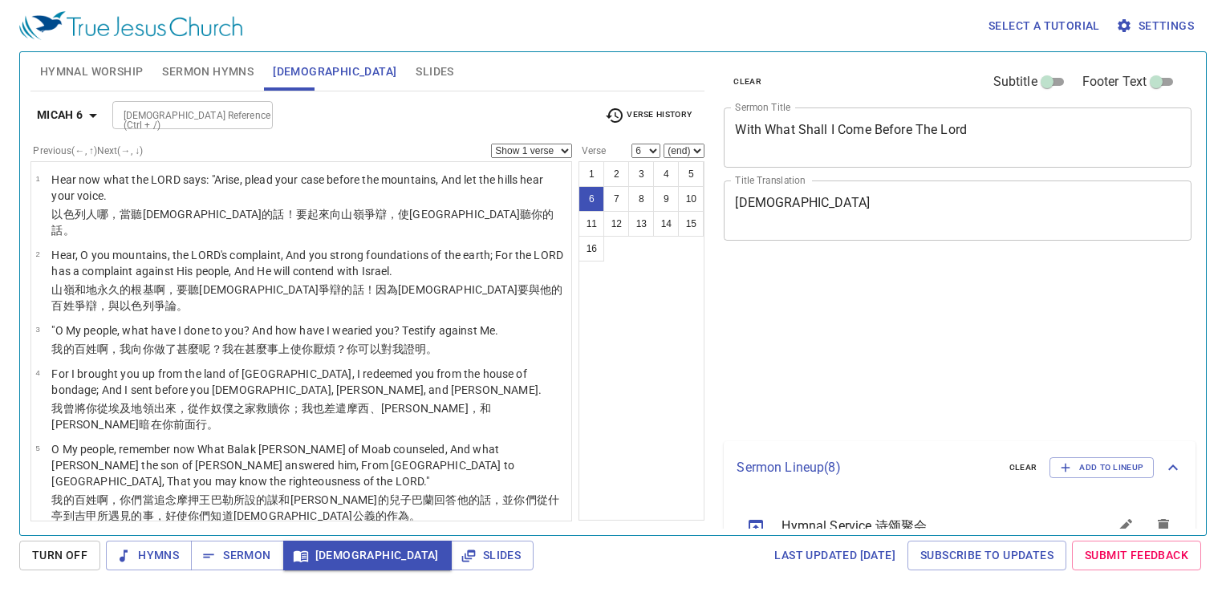
select select "6"
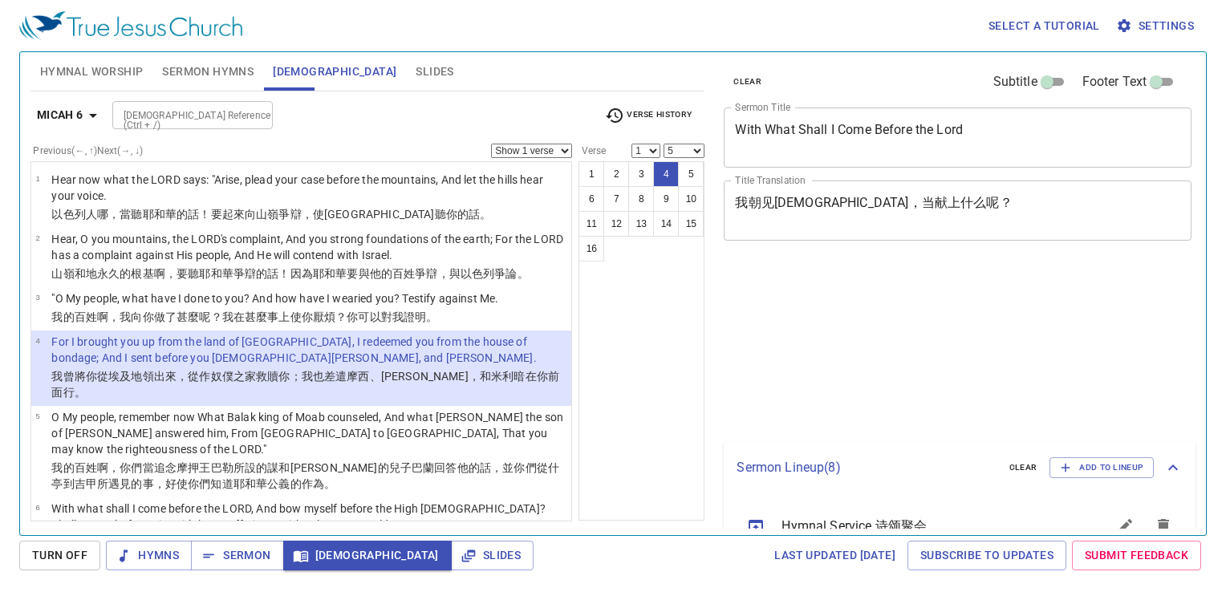
select select "5"
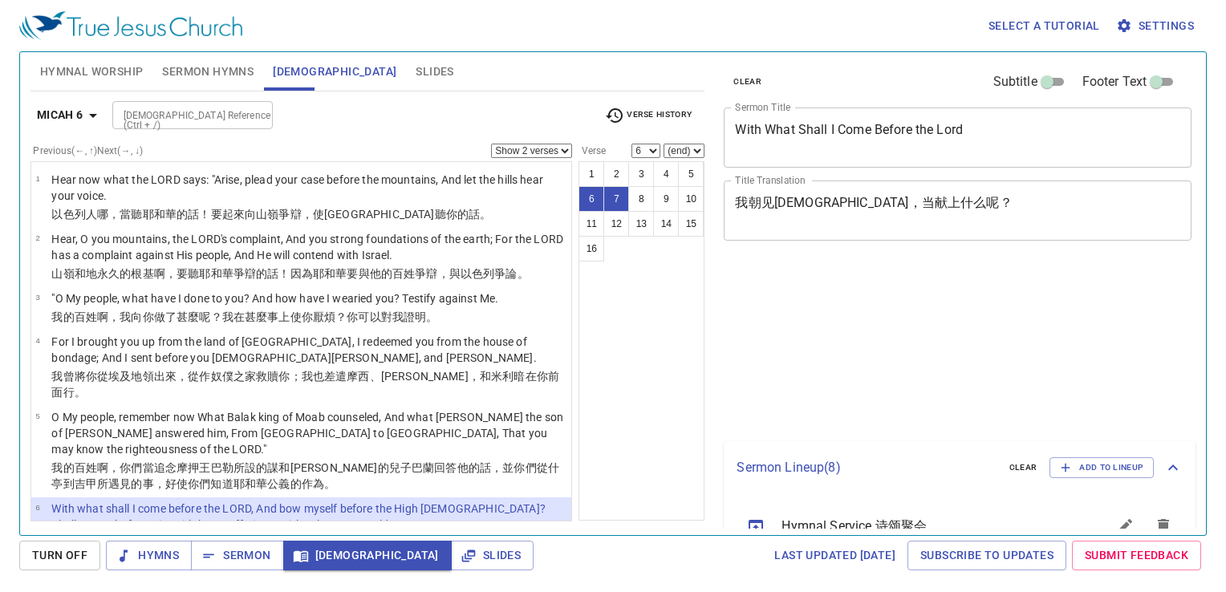
select select "2"
select select "6"
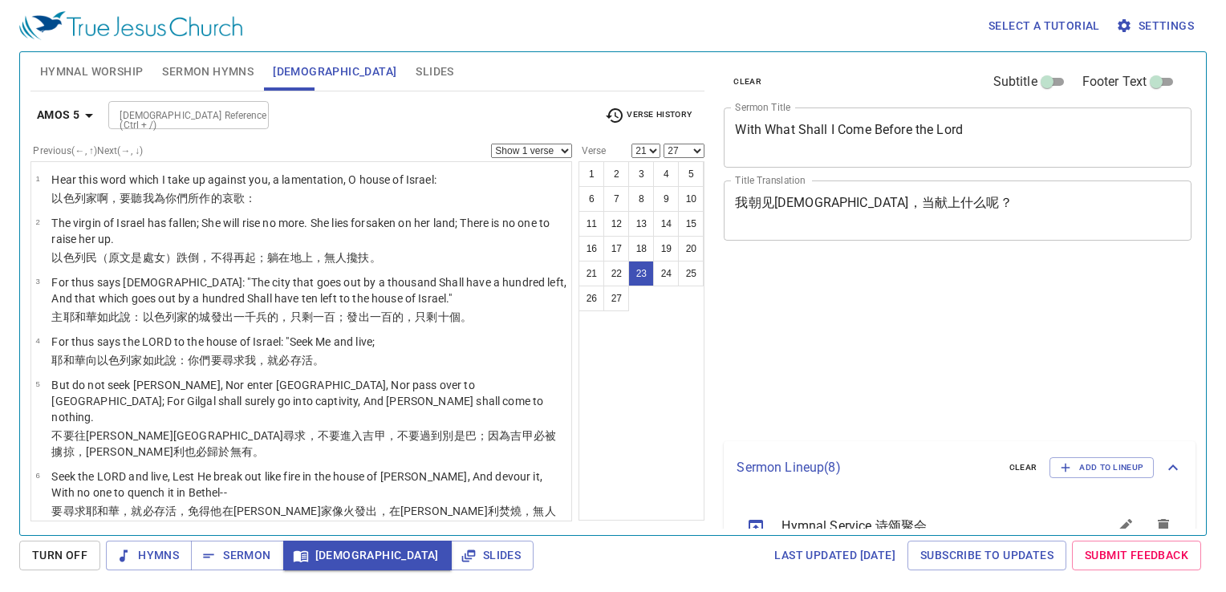
select select "21"
select select "27"
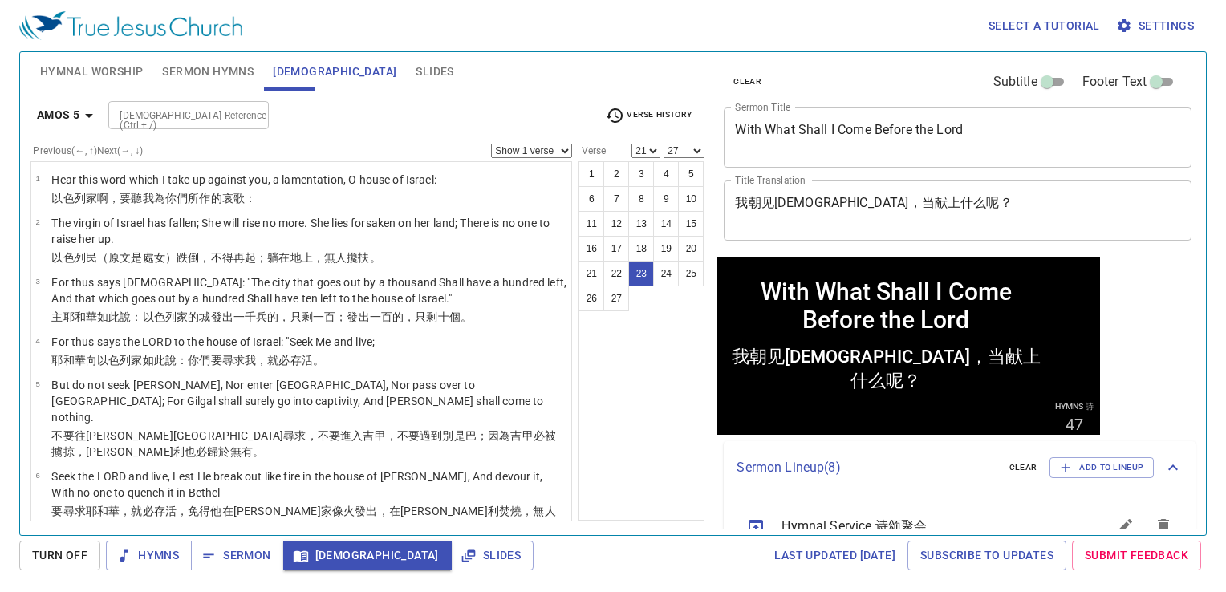
scroll to position [1177, 0]
